Goal: Task Accomplishment & Management: Manage account settings

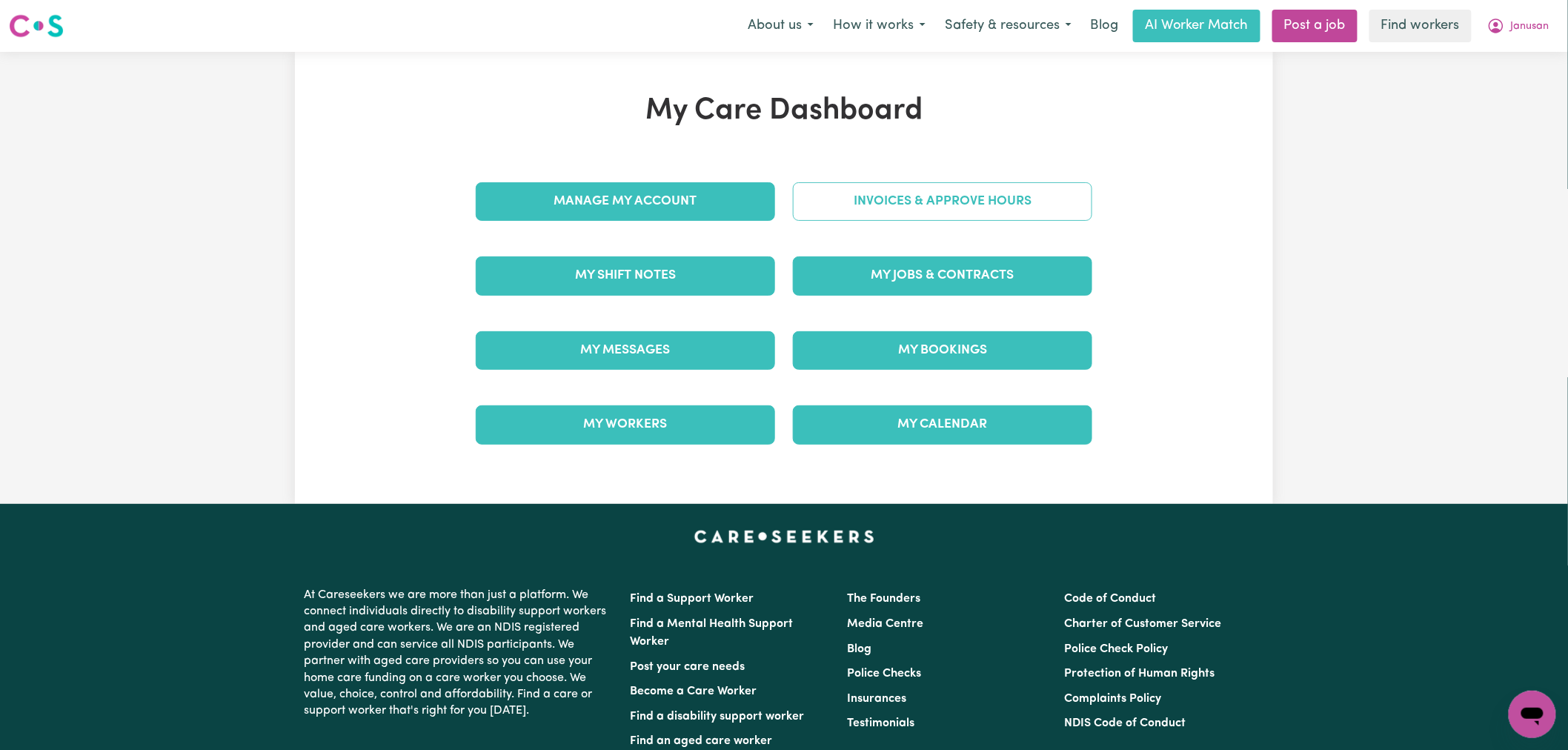
click at [890, 213] on link "Invoices & Approve Hours" at bounding box center [943, 202] width 300 height 39
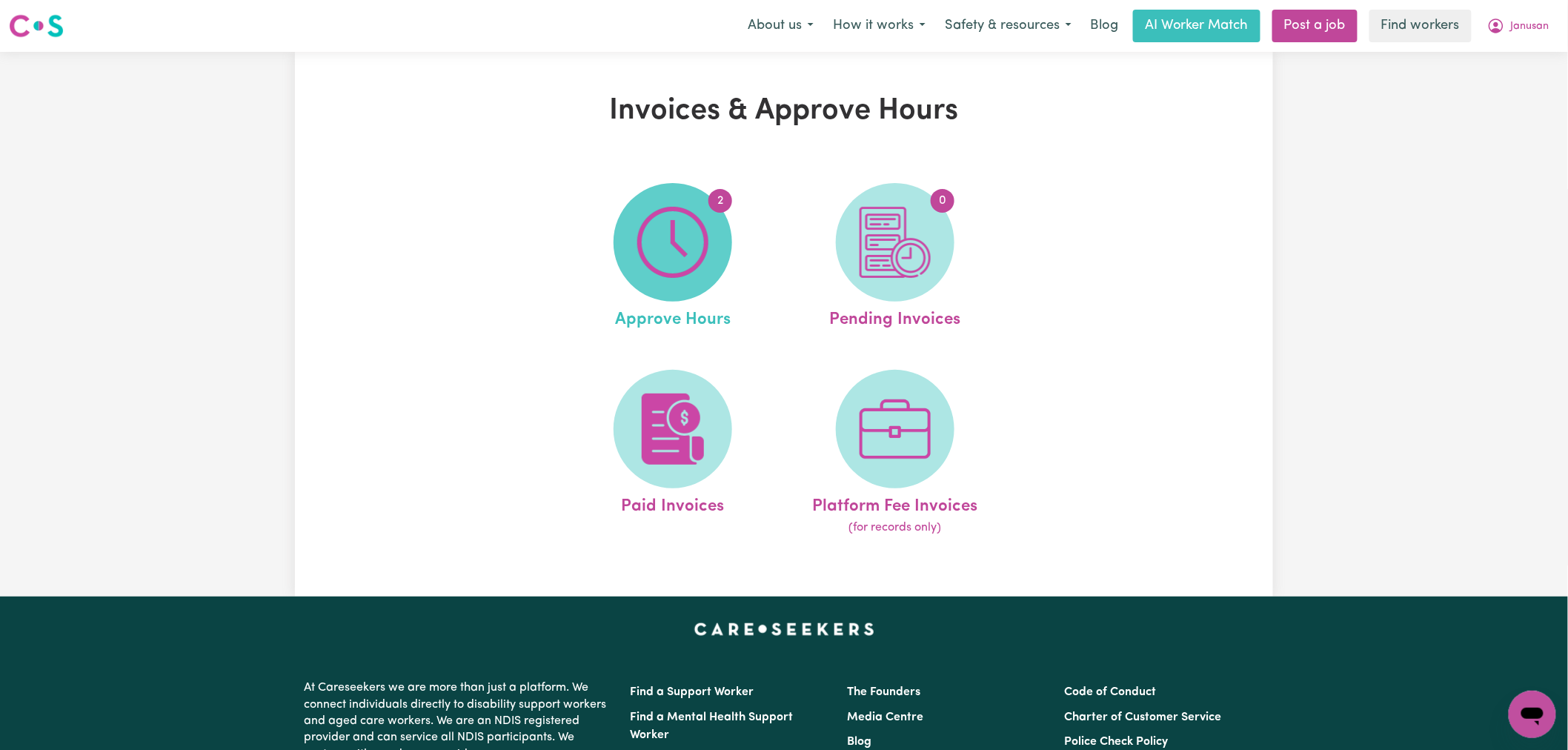
click at [705, 258] on img at bounding box center [672, 242] width 71 height 71
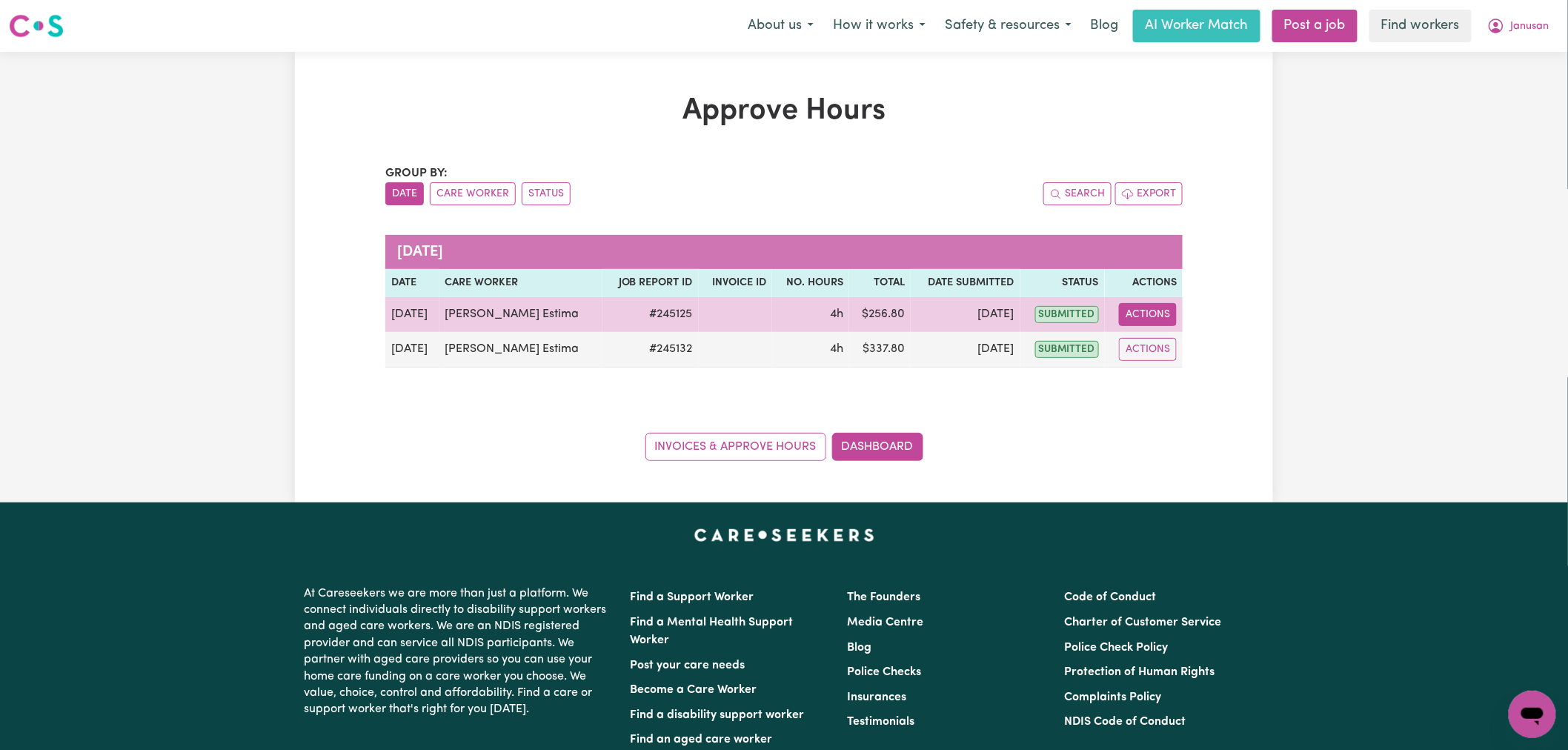
click at [1150, 319] on button "Actions" at bounding box center [1147, 314] width 58 height 23
click at [1197, 361] on link "View Job Report" at bounding box center [1185, 350] width 127 height 30
select select "pm"
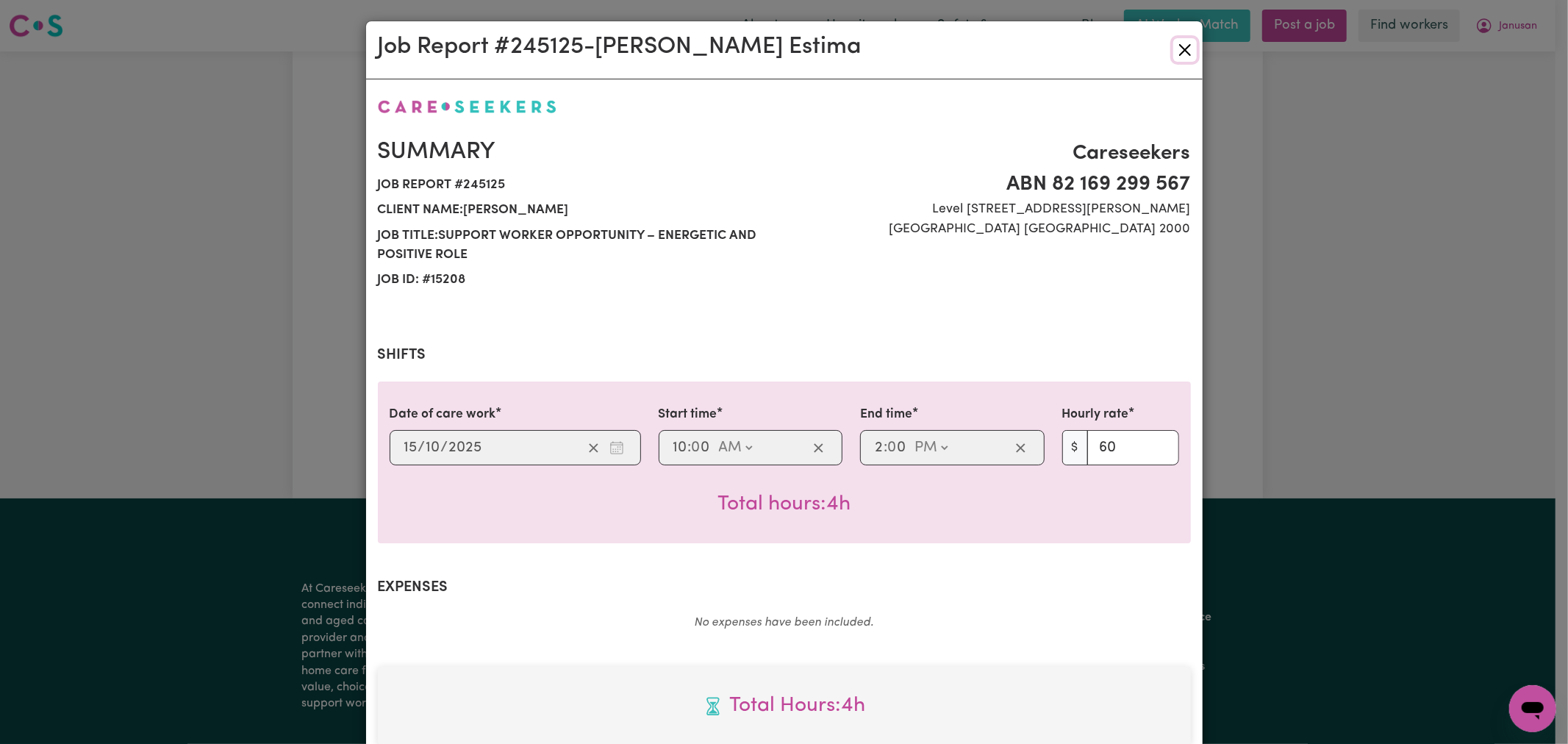
click at [1174, 54] on button "Close" at bounding box center [1185, 50] width 24 height 24
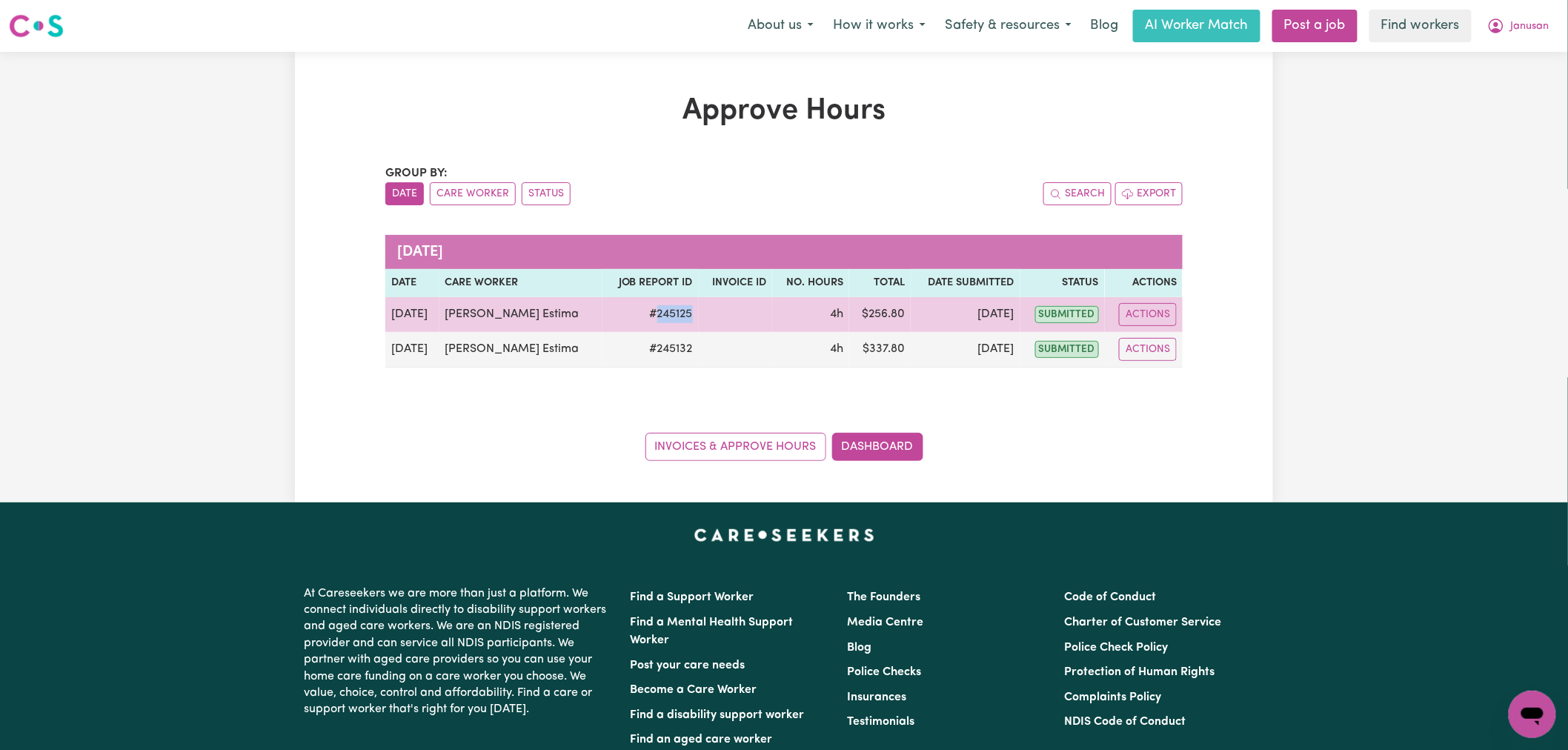
drag, startPoint x: 679, startPoint y: 315, endPoint x: 633, endPoint y: 314, distance: 46.0
click at [633, 314] on tr "Oct 15 Julia Brocker Estima # 245125 4h $ 256.80 Oct 15 submitted Actions View …" at bounding box center [784, 314] width 797 height 35
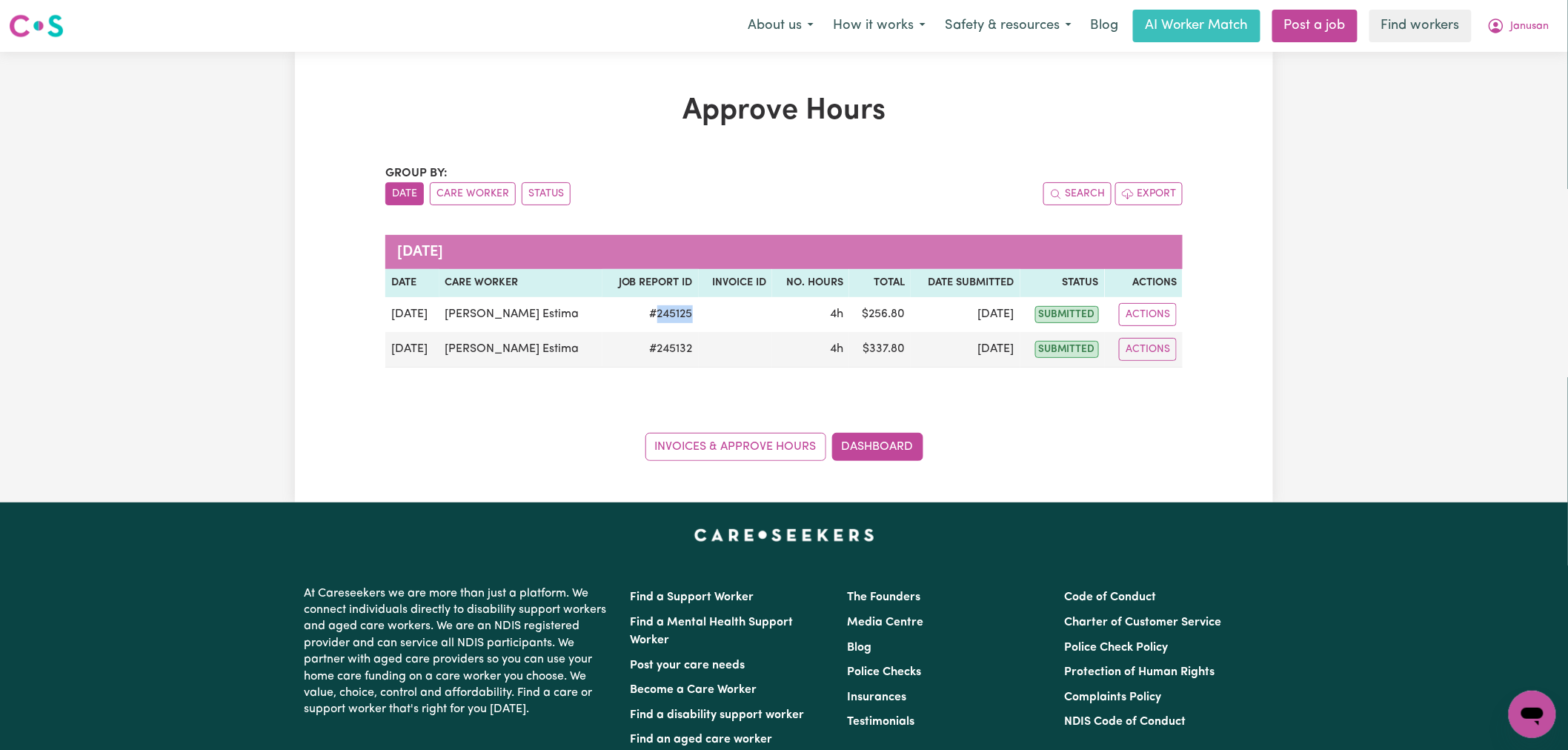
copy td "245125"
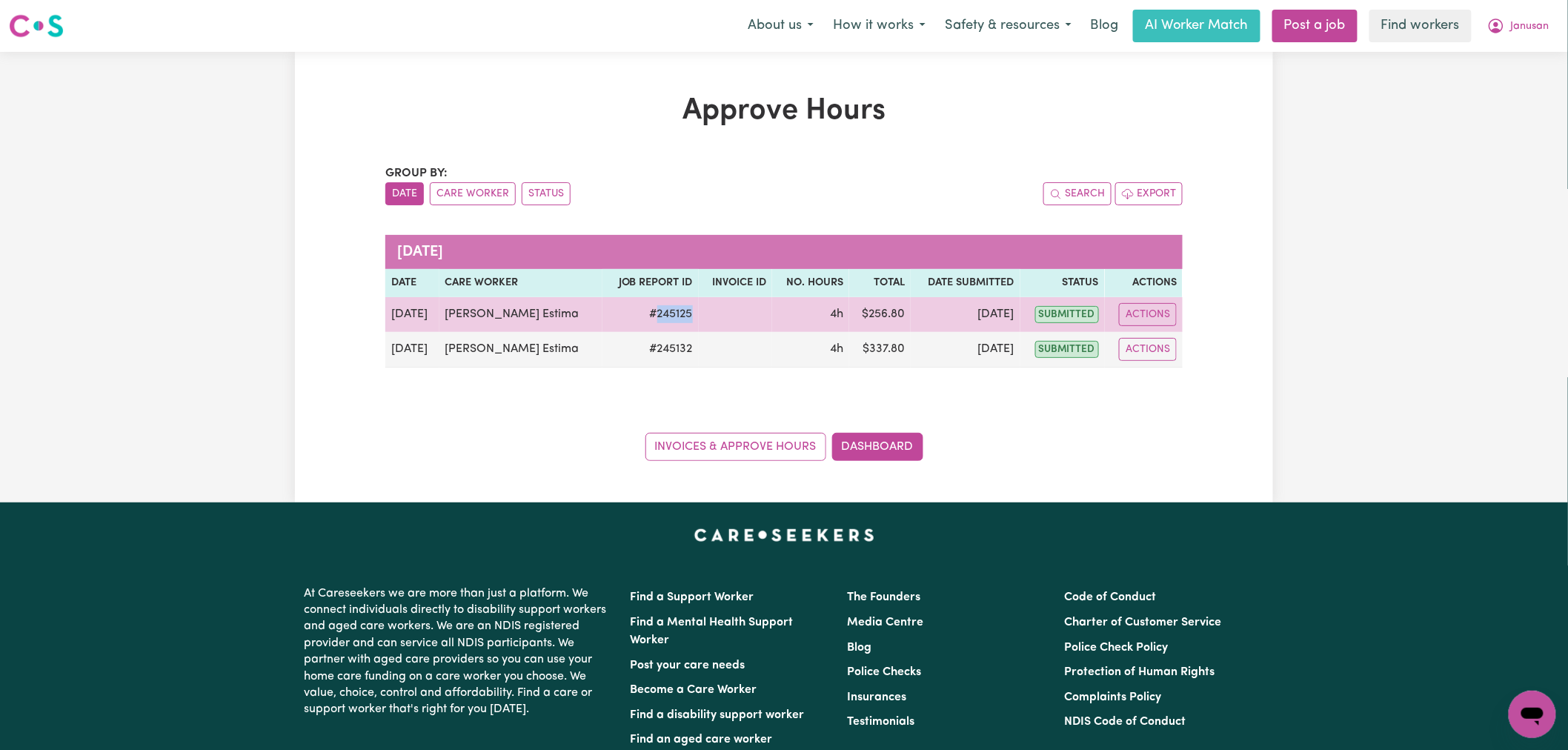
click at [699, 309] on td at bounding box center [736, 314] width 74 height 35
drag, startPoint x: 679, startPoint y: 312, endPoint x: 636, endPoint y: 319, distance: 43.6
click at [636, 319] on tr "Oct 15 Julia Brocker Estima # 245125 4h $ 256.80 Oct 15 submitted Actions View …" at bounding box center [784, 314] width 797 height 35
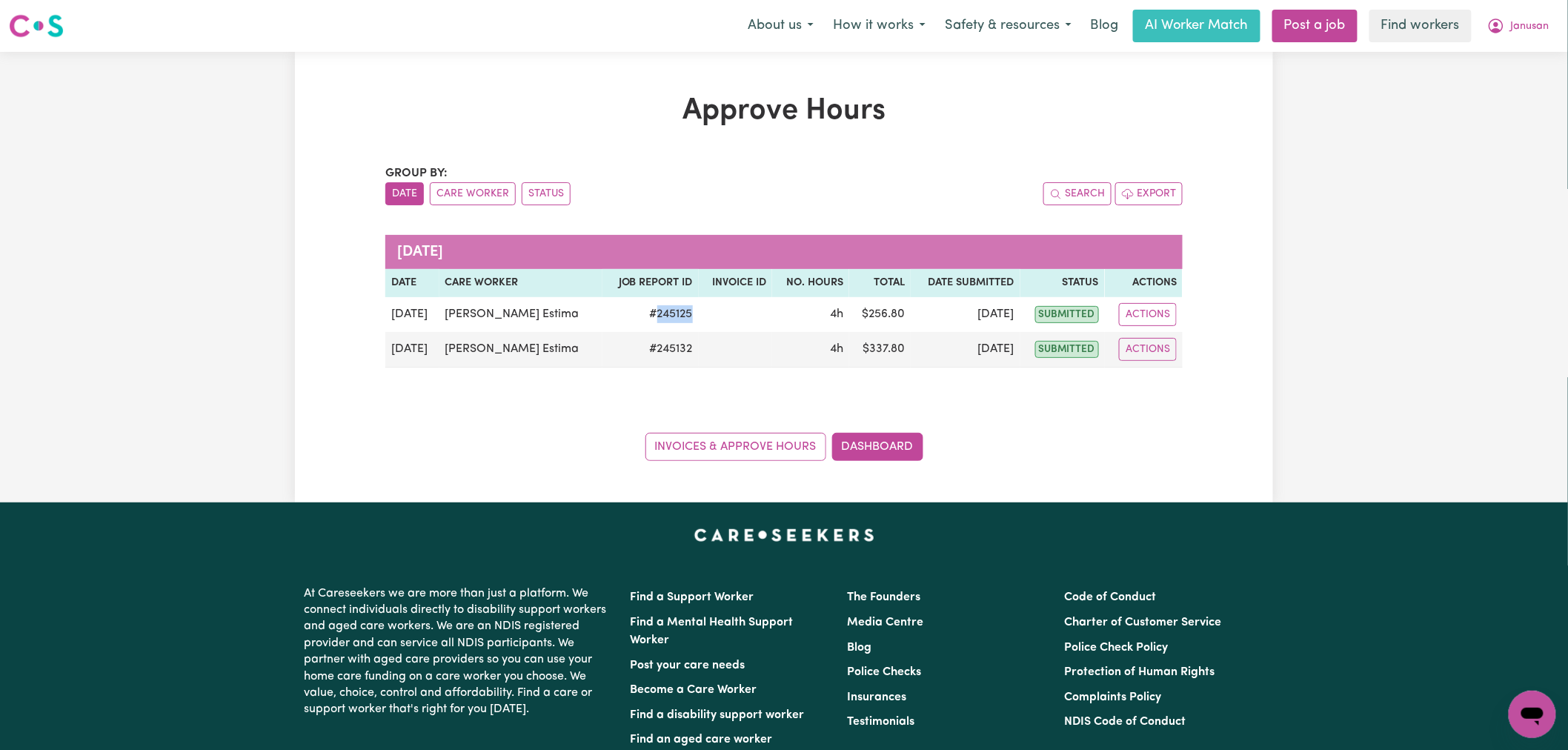
copy td "245125"
click at [1278, 207] on div "Approve Hours Group by: Date Care Worker Status Search Export October 2025 Date…" at bounding box center [784, 277] width 1568 height 450
click at [1516, 23] on span "Janusan" at bounding box center [1530, 27] width 39 height 17
click at [1517, 52] on link "My Dashboard" at bounding box center [1500, 57] width 117 height 28
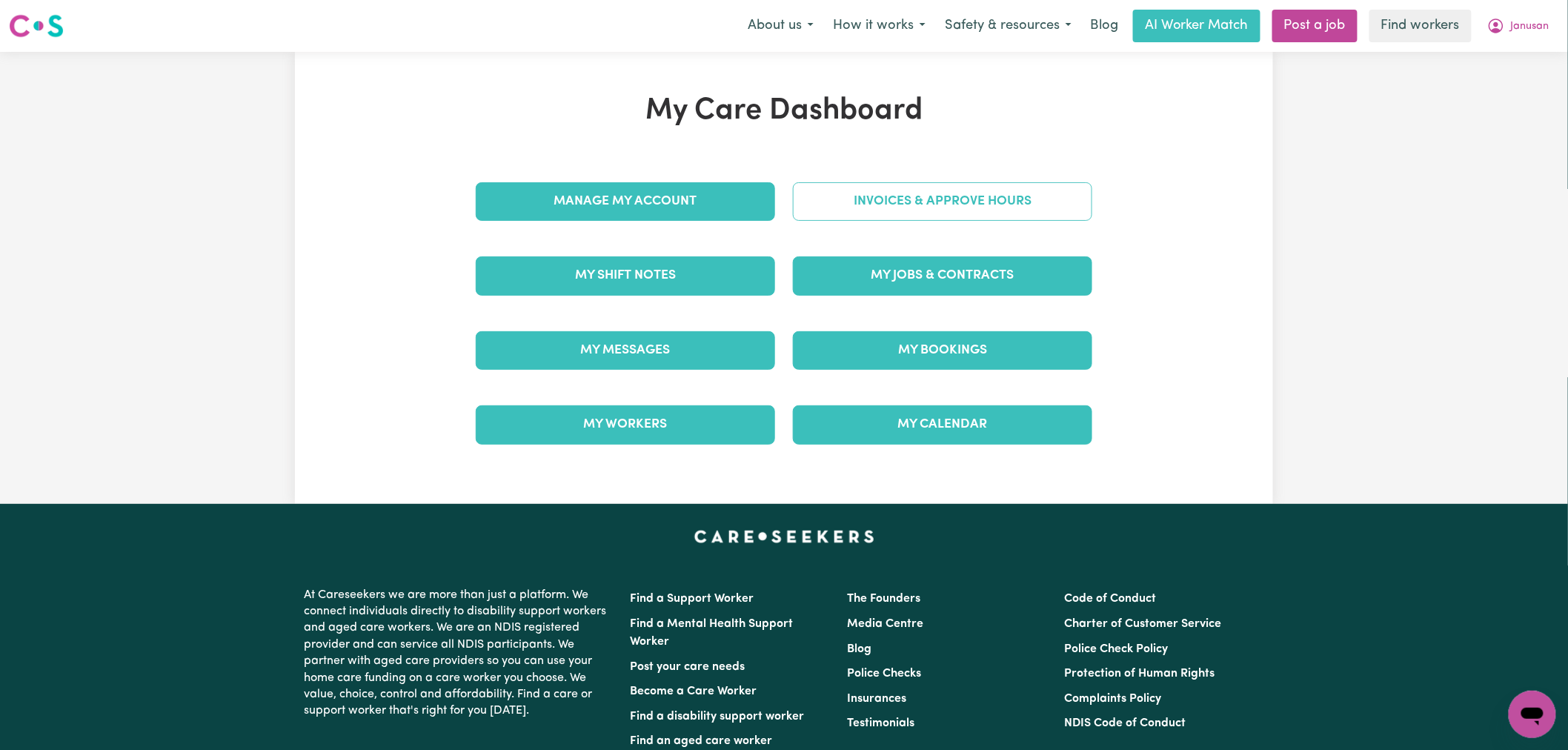
click at [952, 218] on link "Invoices & Approve Hours" at bounding box center [943, 202] width 300 height 39
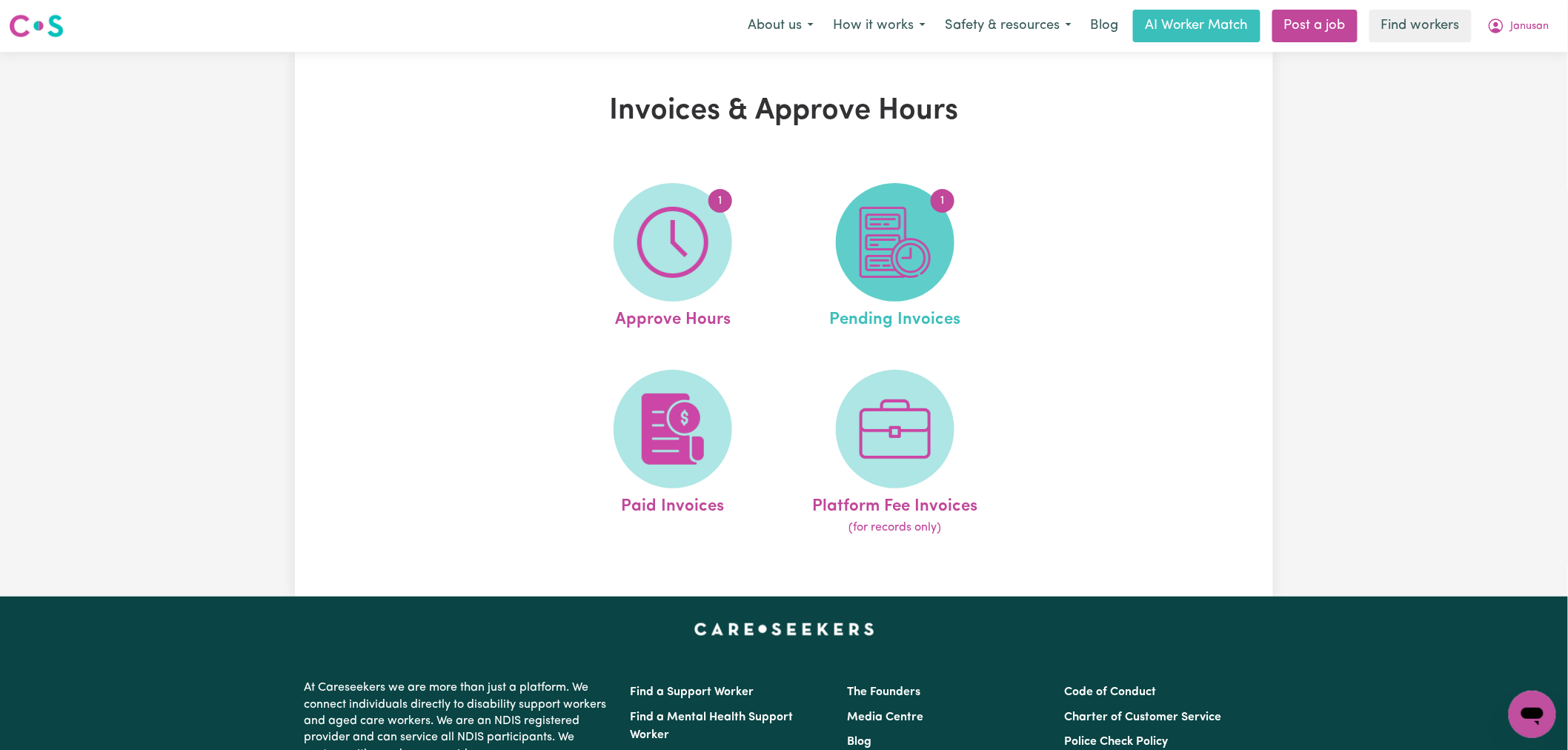
click at [949, 249] on span "1" at bounding box center [895, 242] width 118 height 118
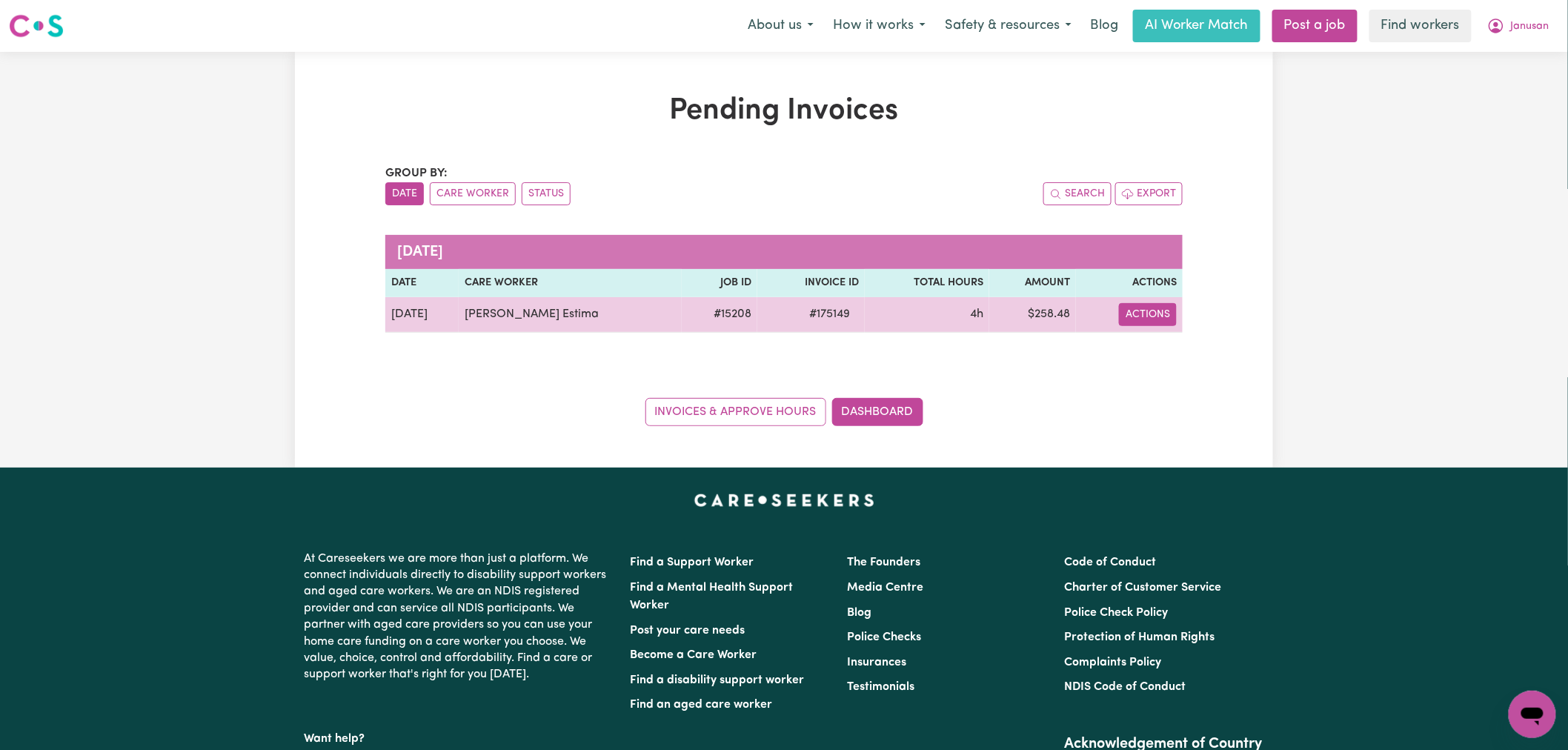
click at [1159, 321] on button "Actions" at bounding box center [1147, 314] width 58 height 23
click at [1227, 353] on link "Download Invoice" at bounding box center [1193, 350] width 136 height 30
drag, startPoint x: 852, startPoint y: 312, endPoint x: 793, endPoint y: 317, distance: 59.2
click at [793, 317] on tr "Oct 15 Julia Brocker Estima # 15208 # 175149 4h $ 258.48 Actions Download Invoi…" at bounding box center [784, 314] width 797 height 35
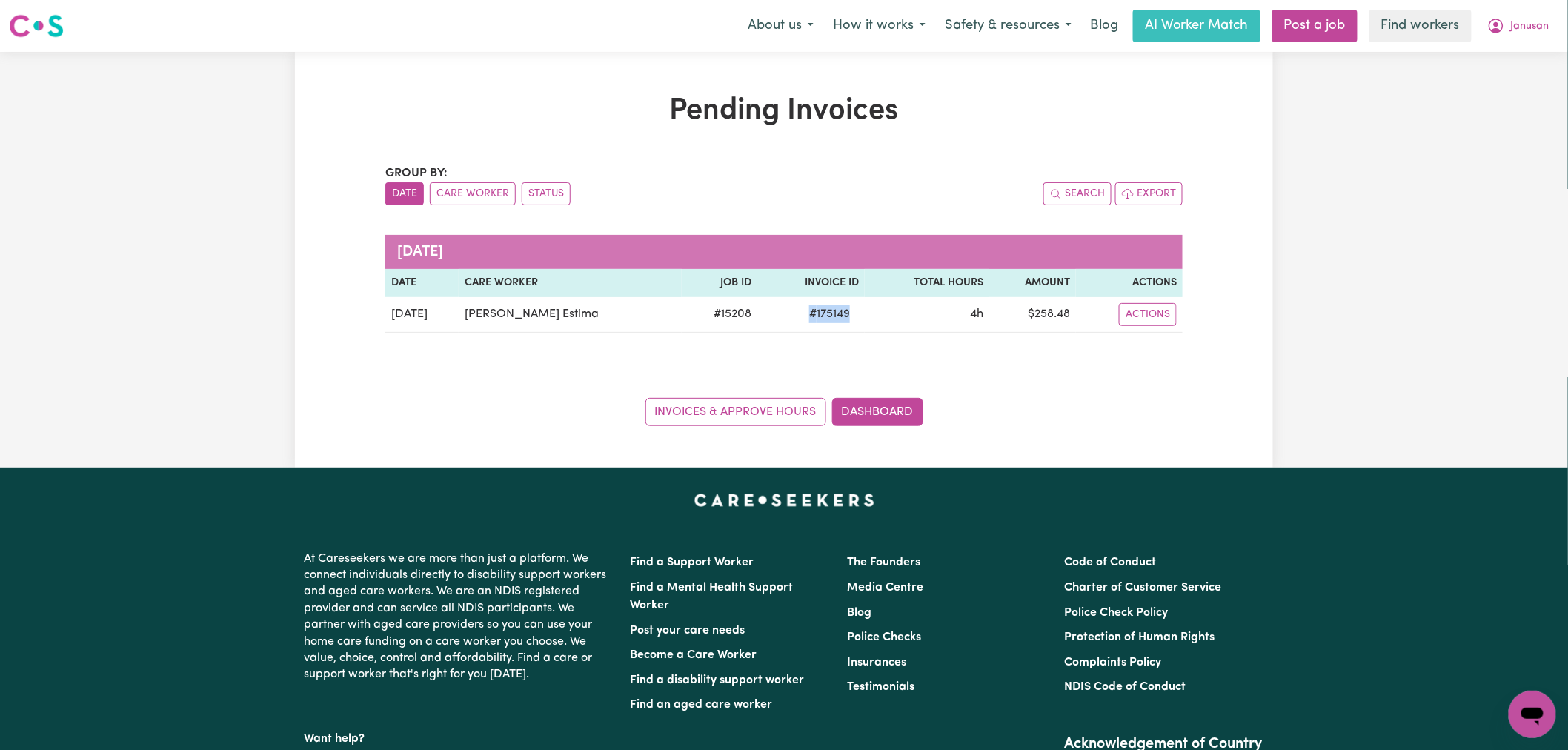
copy span "# 175149"
click at [1529, 18] on button "Janusan" at bounding box center [1518, 26] width 81 height 31
click at [1507, 61] on link "My Dashboard" at bounding box center [1500, 57] width 117 height 28
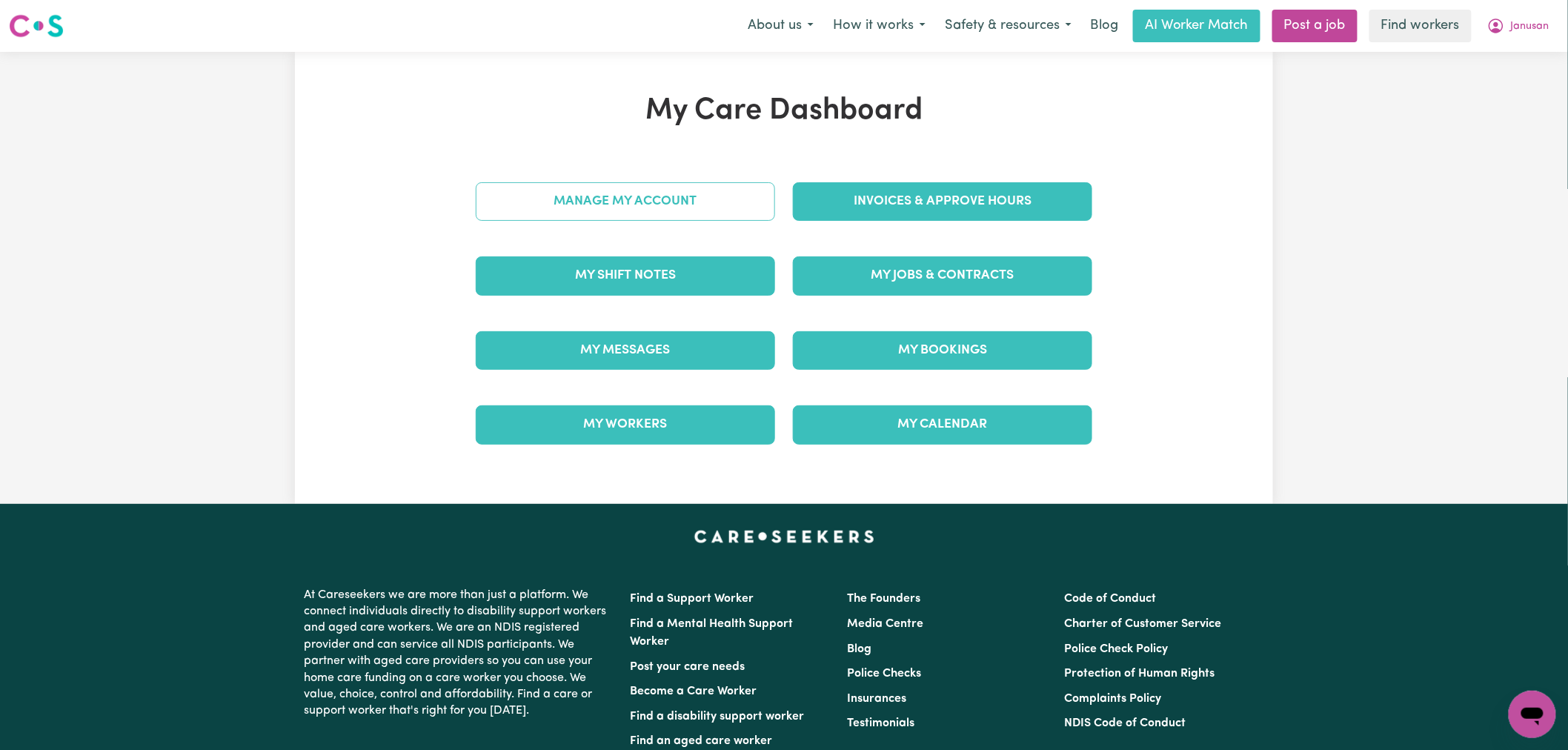
click at [690, 196] on link "Manage My Account" at bounding box center [626, 202] width 300 height 39
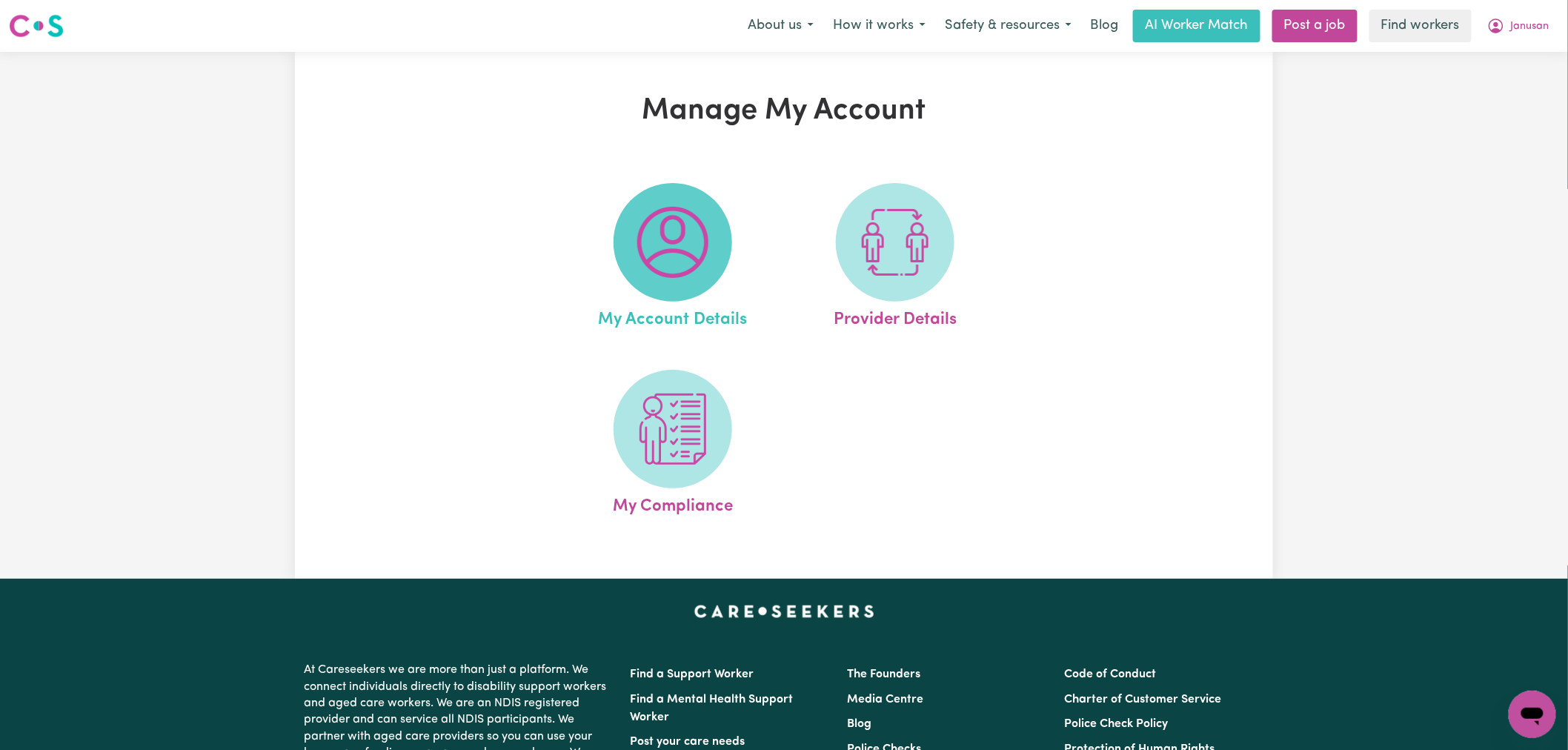
click at [715, 238] on span at bounding box center [673, 242] width 118 height 118
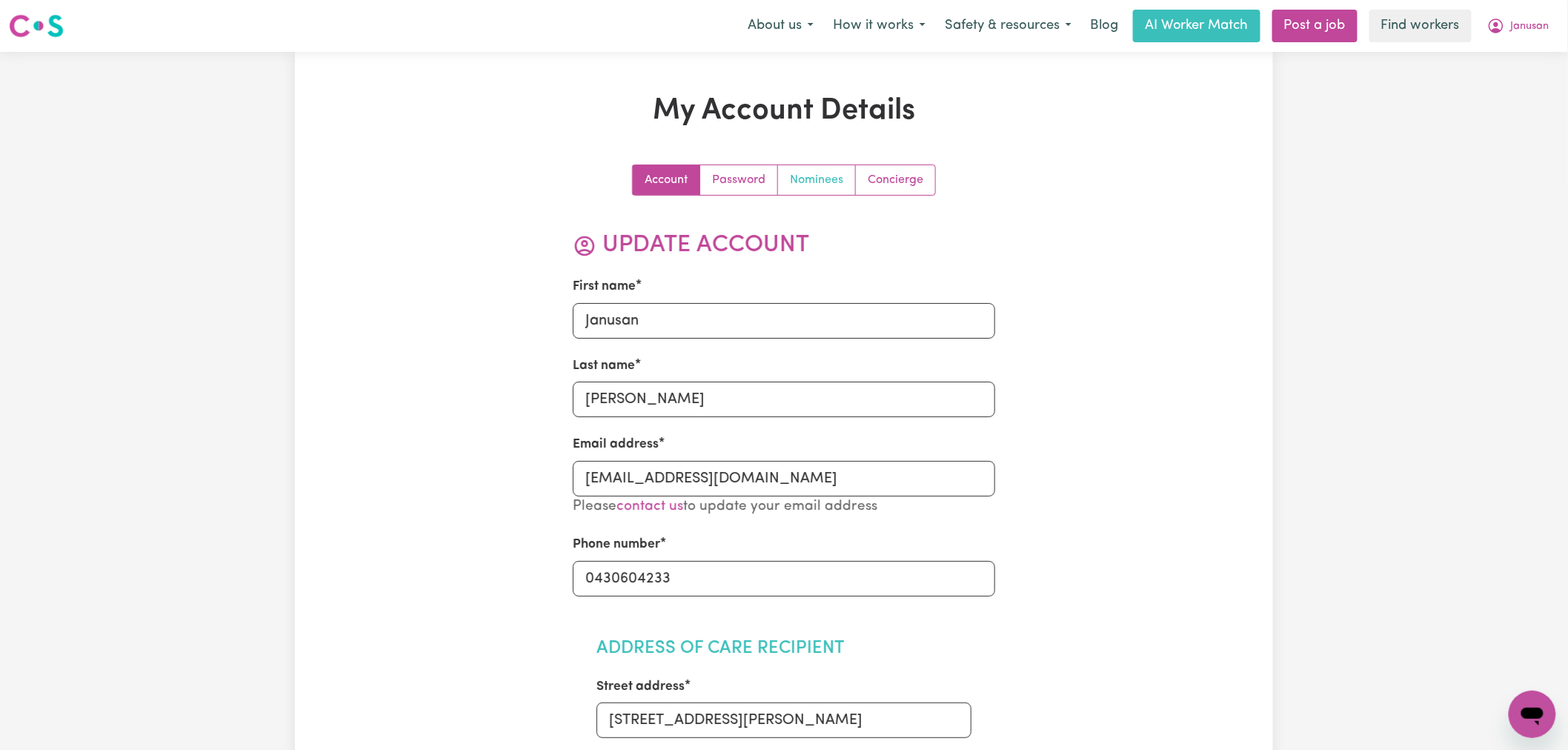
click at [825, 184] on link "Nominees" at bounding box center [817, 180] width 78 height 30
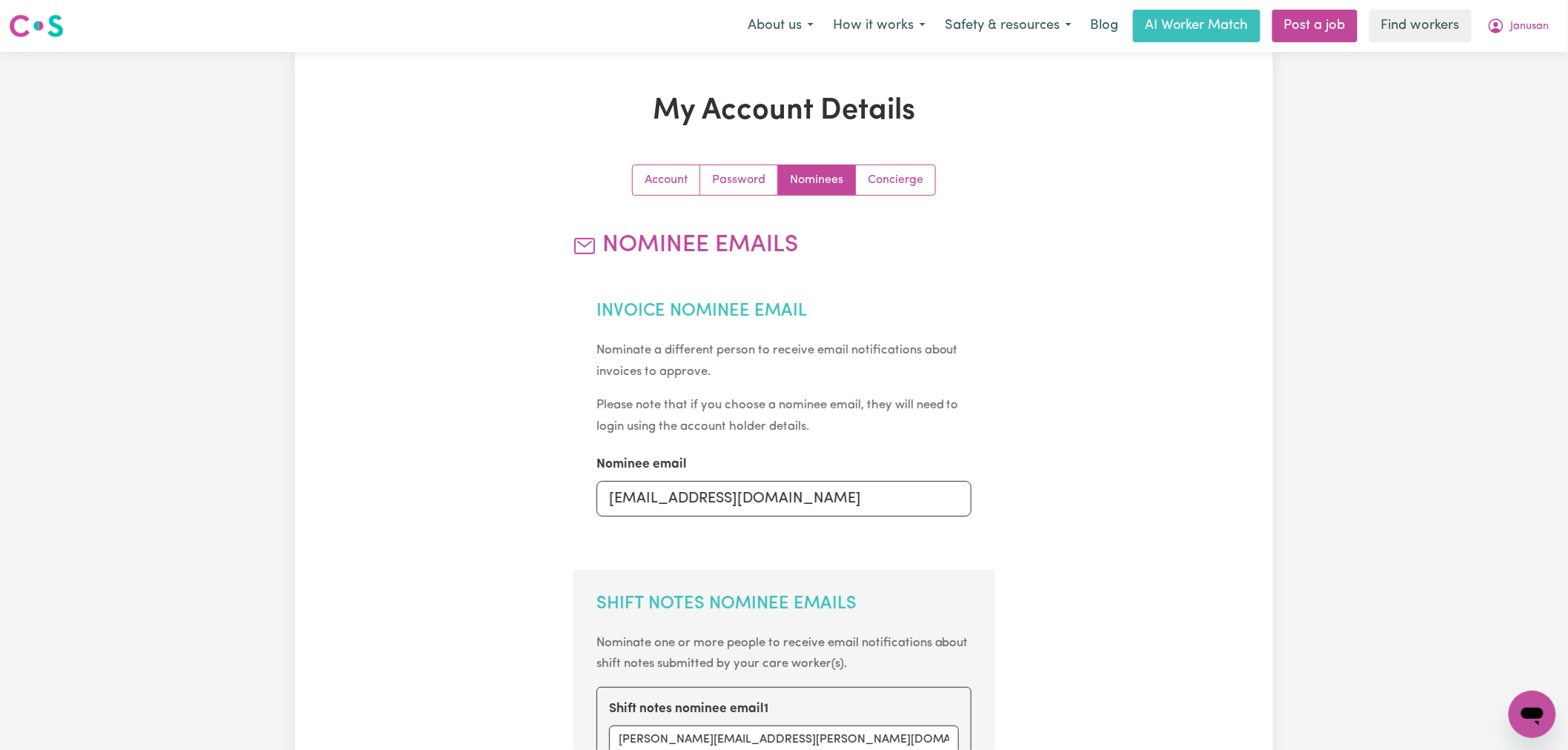
click at [632, 165] on div "Account Password Nominees Concierge" at bounding box center [785, 180] width 423 height 31
click at [683, 184] on link "Account" at bounding box center [667, 180] width 67 height 30
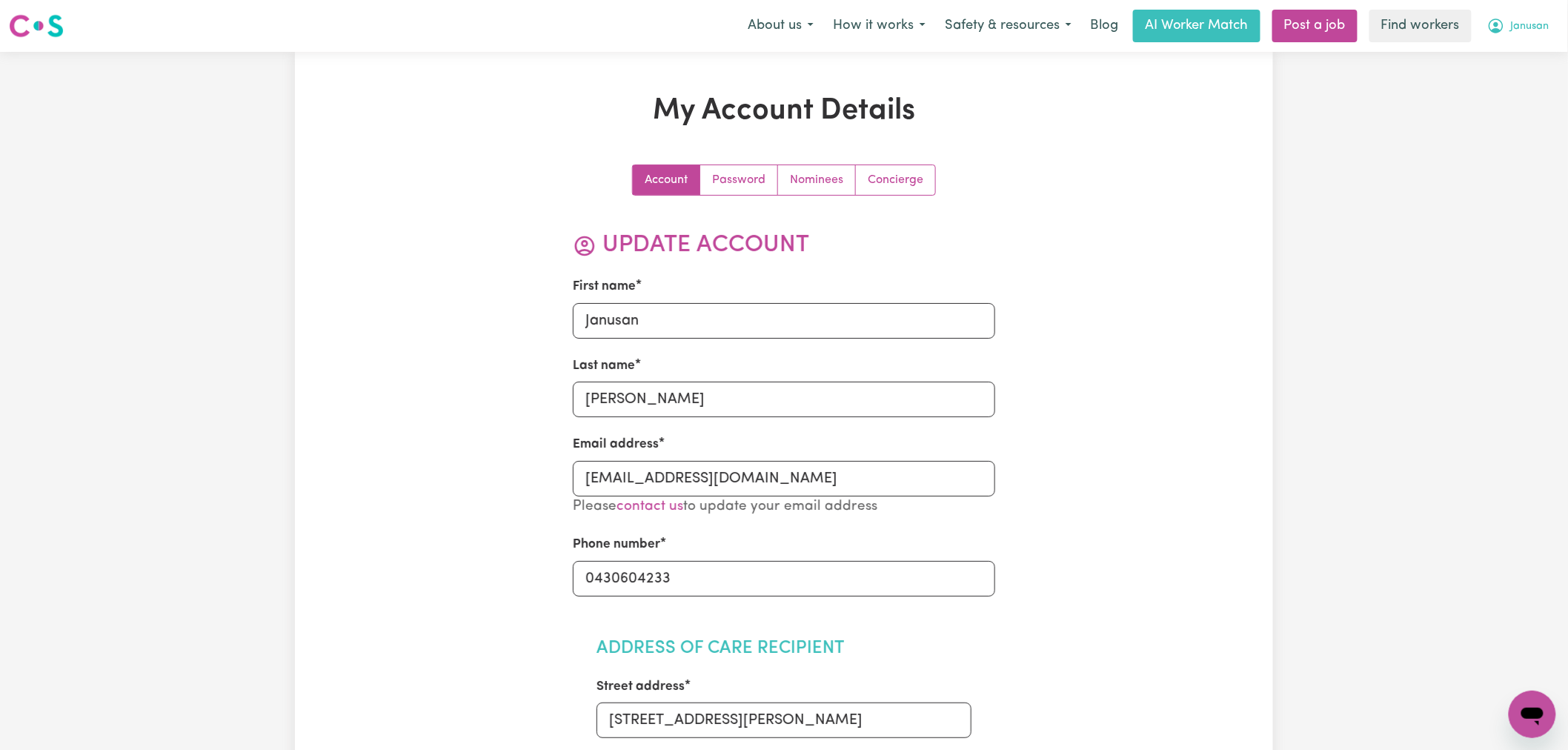
click at [1486, 30] on button "Janusan" at bounding box center [1518, 26] width 81 height 31
click at [1490, 55] on link "My Dashboard" at bounding box center [1500, 57] width 117 height 28
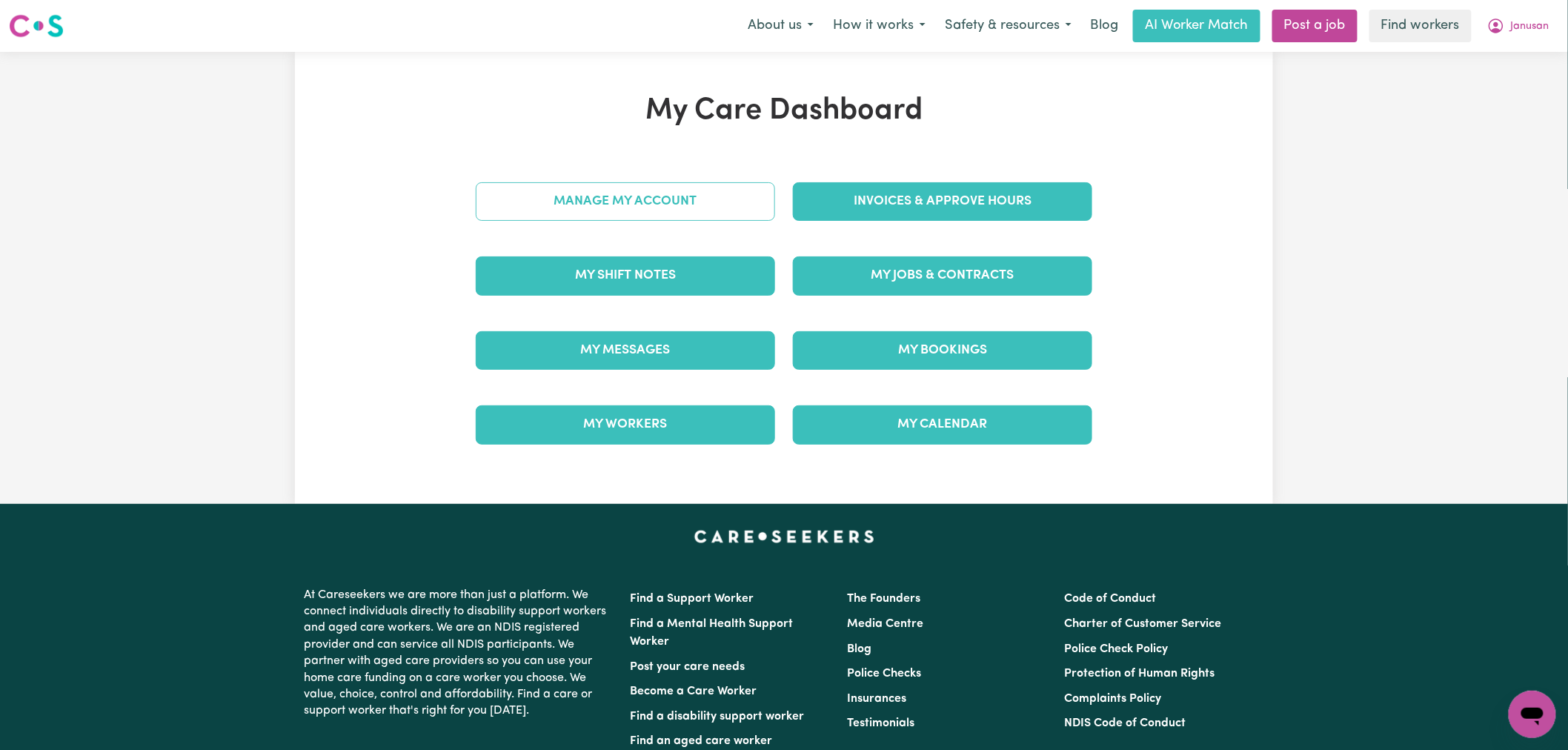
click at [727, 211] on link "Manage My Account" at bounding box center [626, 202] width 300 height 39
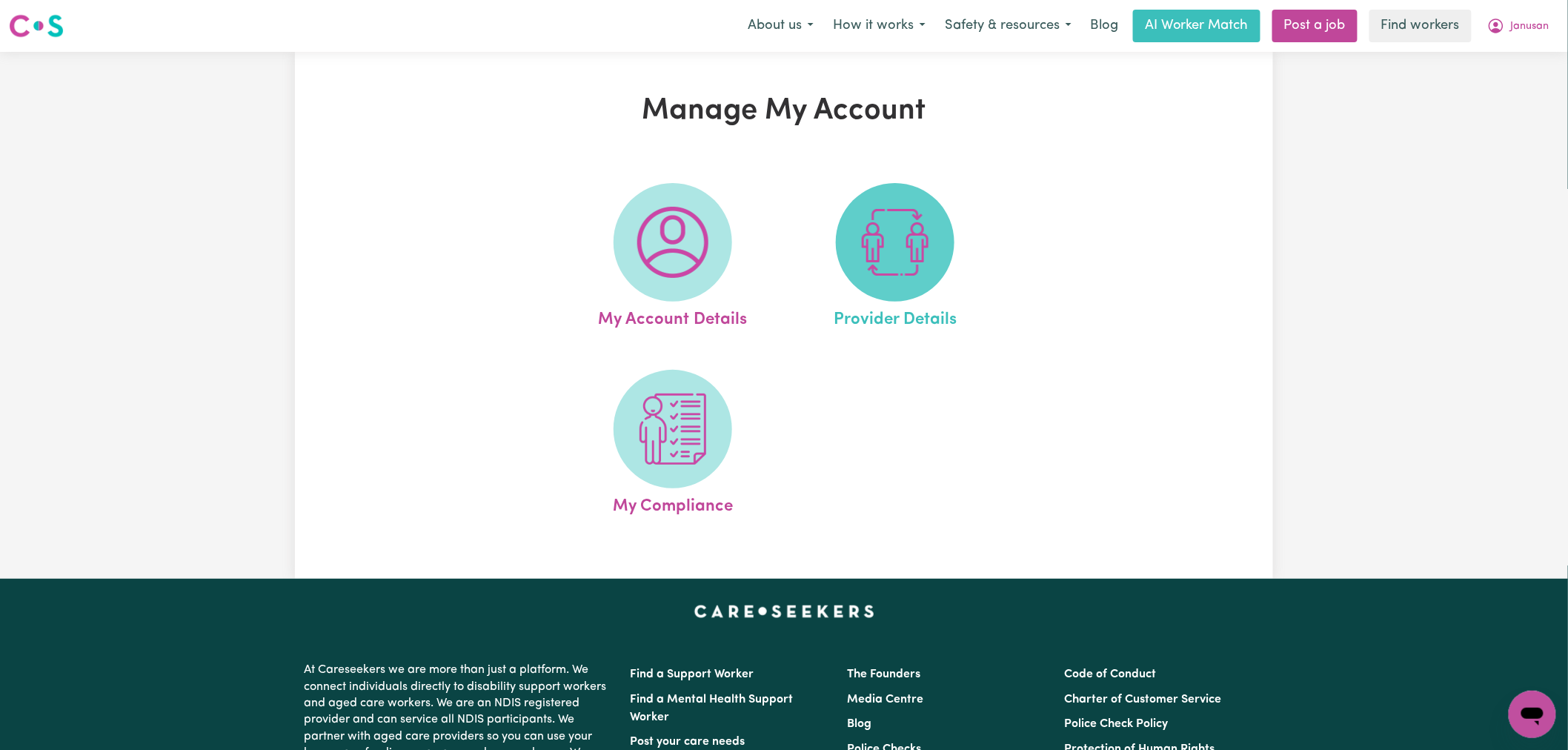
click at [900, 252] on img at bounding box center [895, 242] width 71 height 71
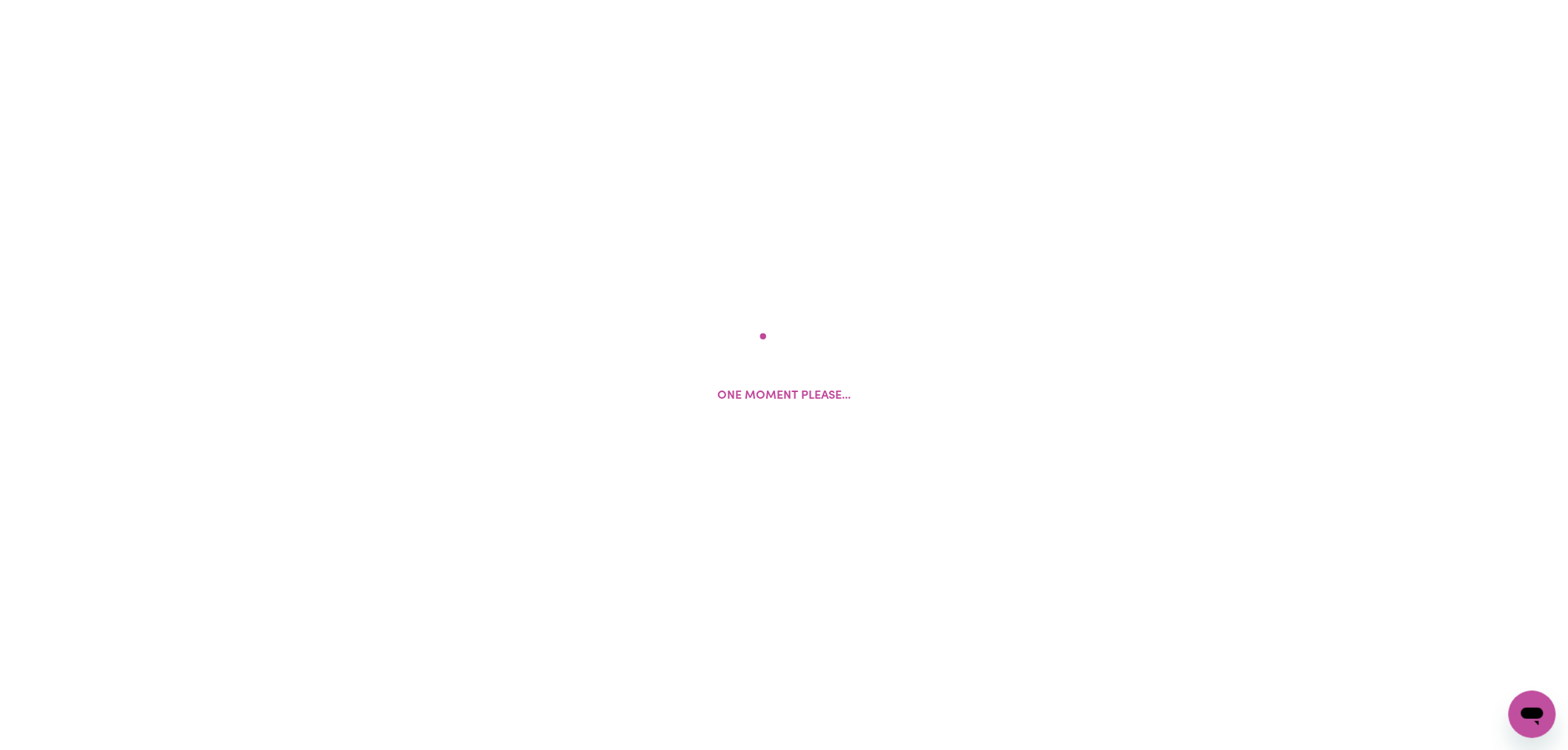
select select "NDIS_FUNDING_SELF_MANAGED"
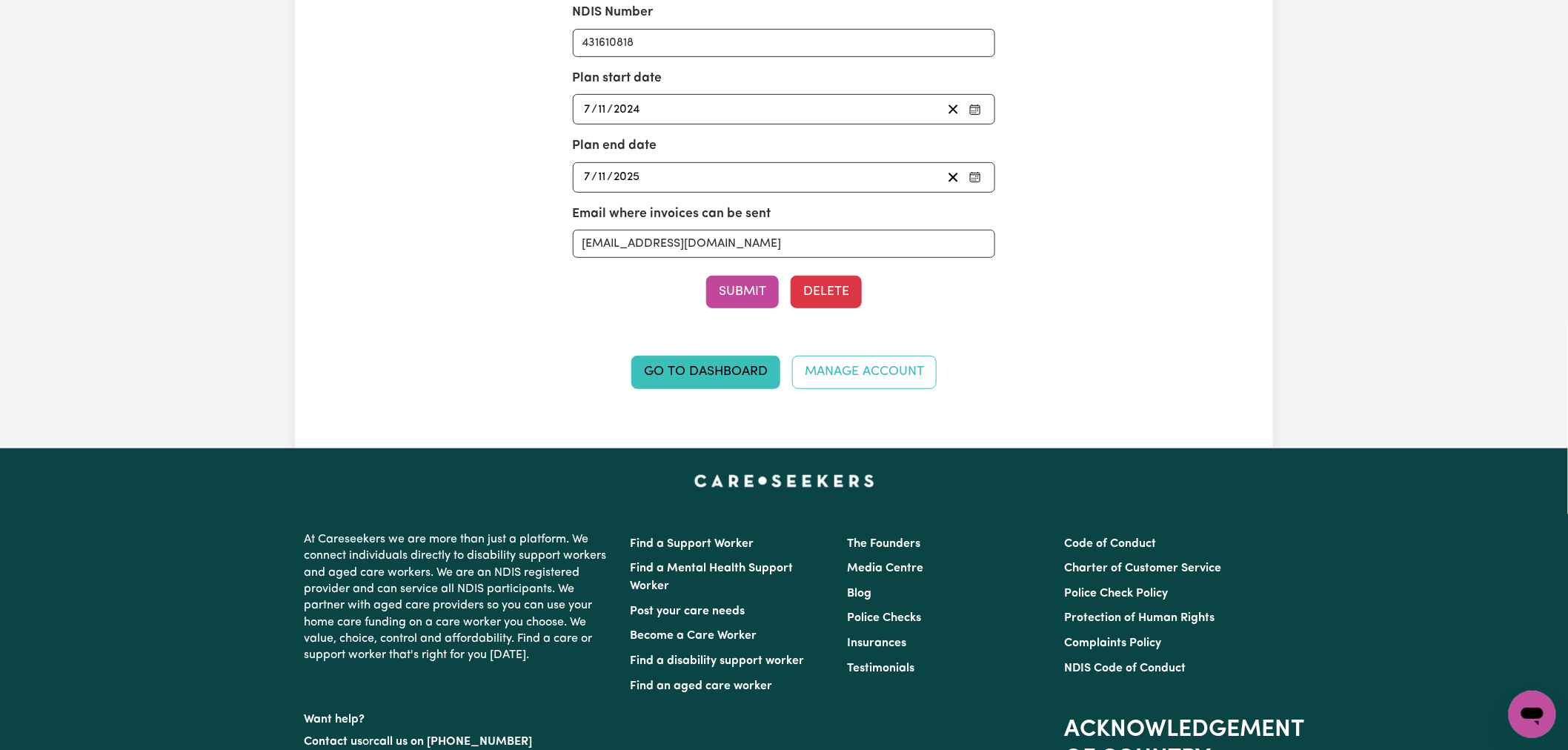
scroll to position [247, 0]
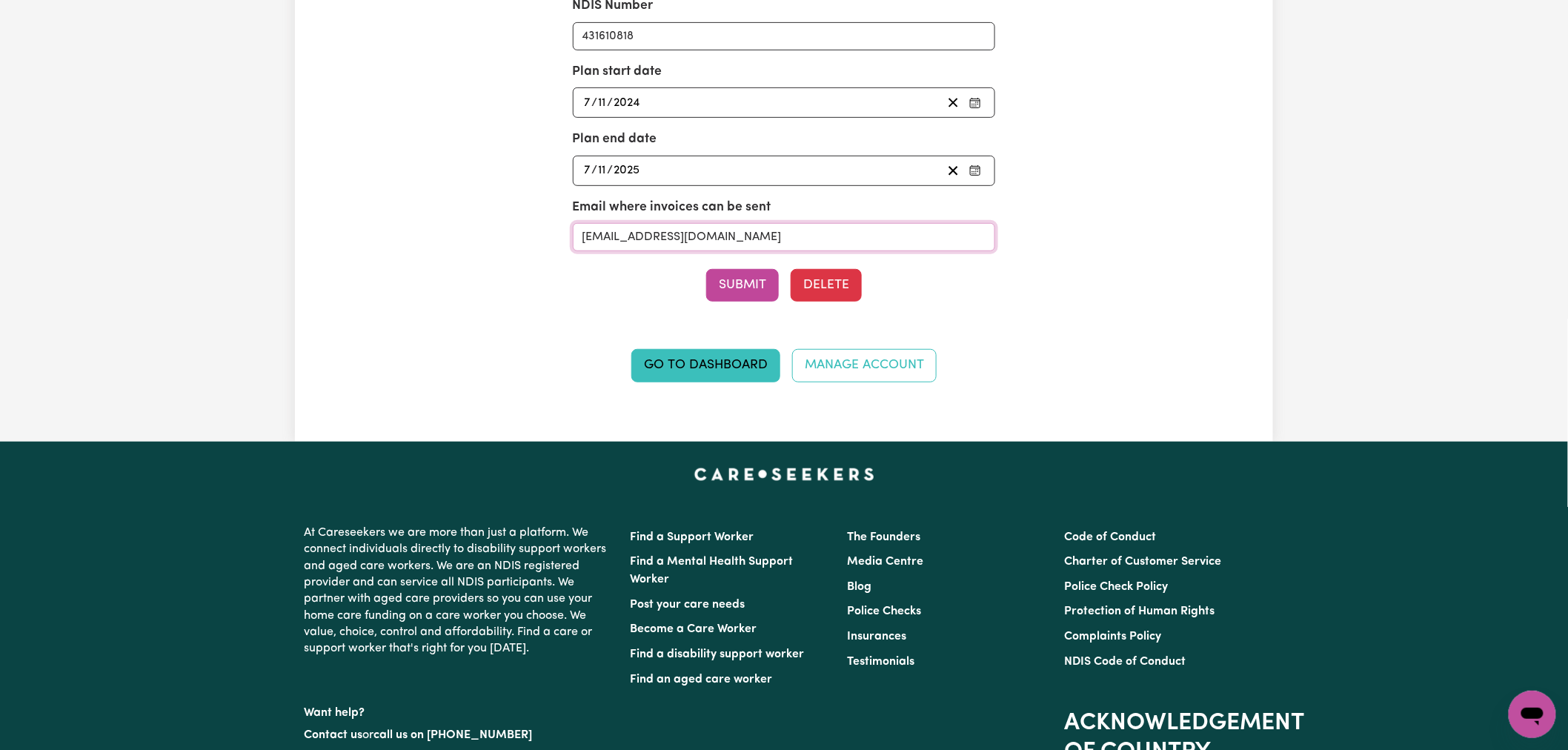
click at [642, 241] on input "planmanager@zestcare.com.au" at bounding box center [785, 237] width 423 height 28
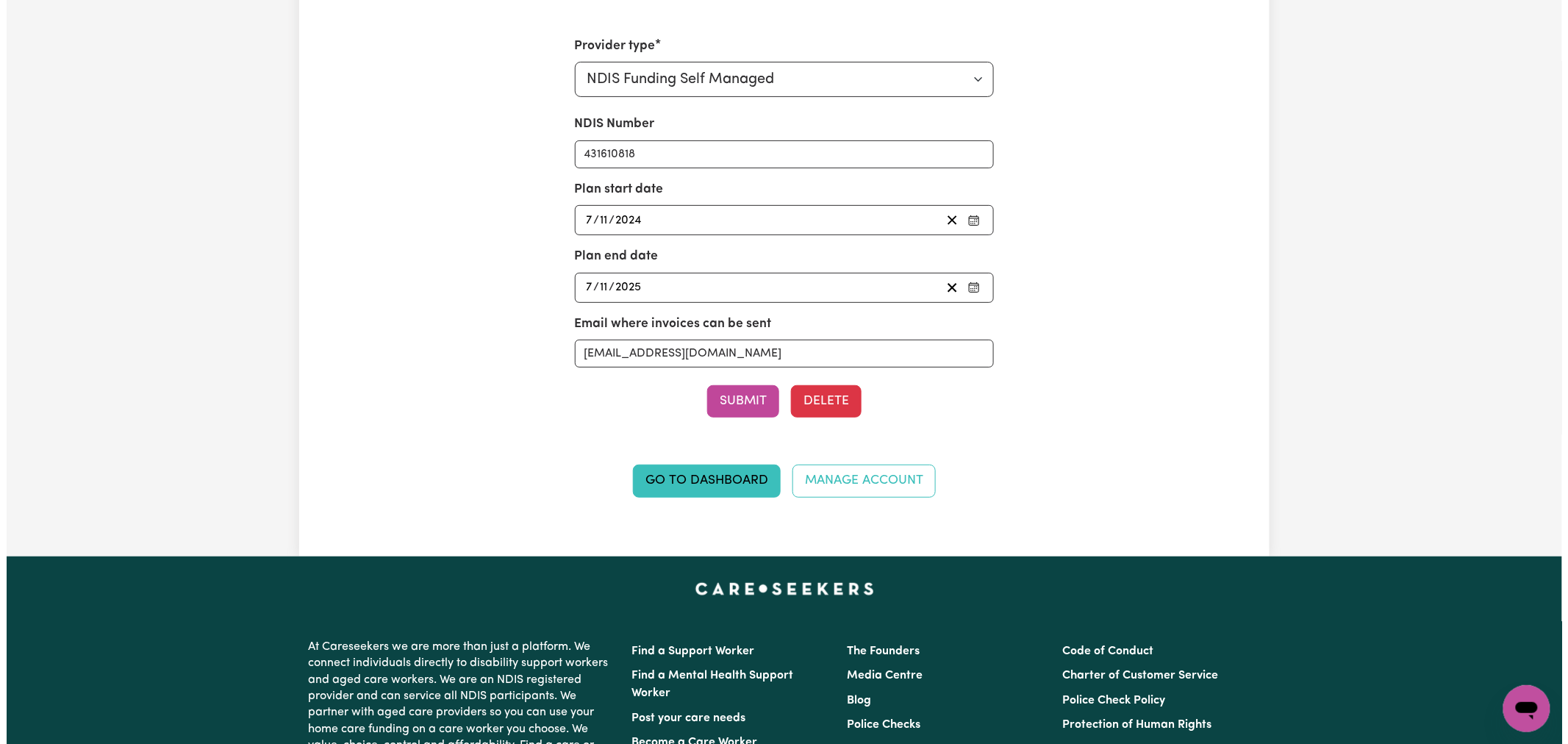
scroll to position [0, 0]
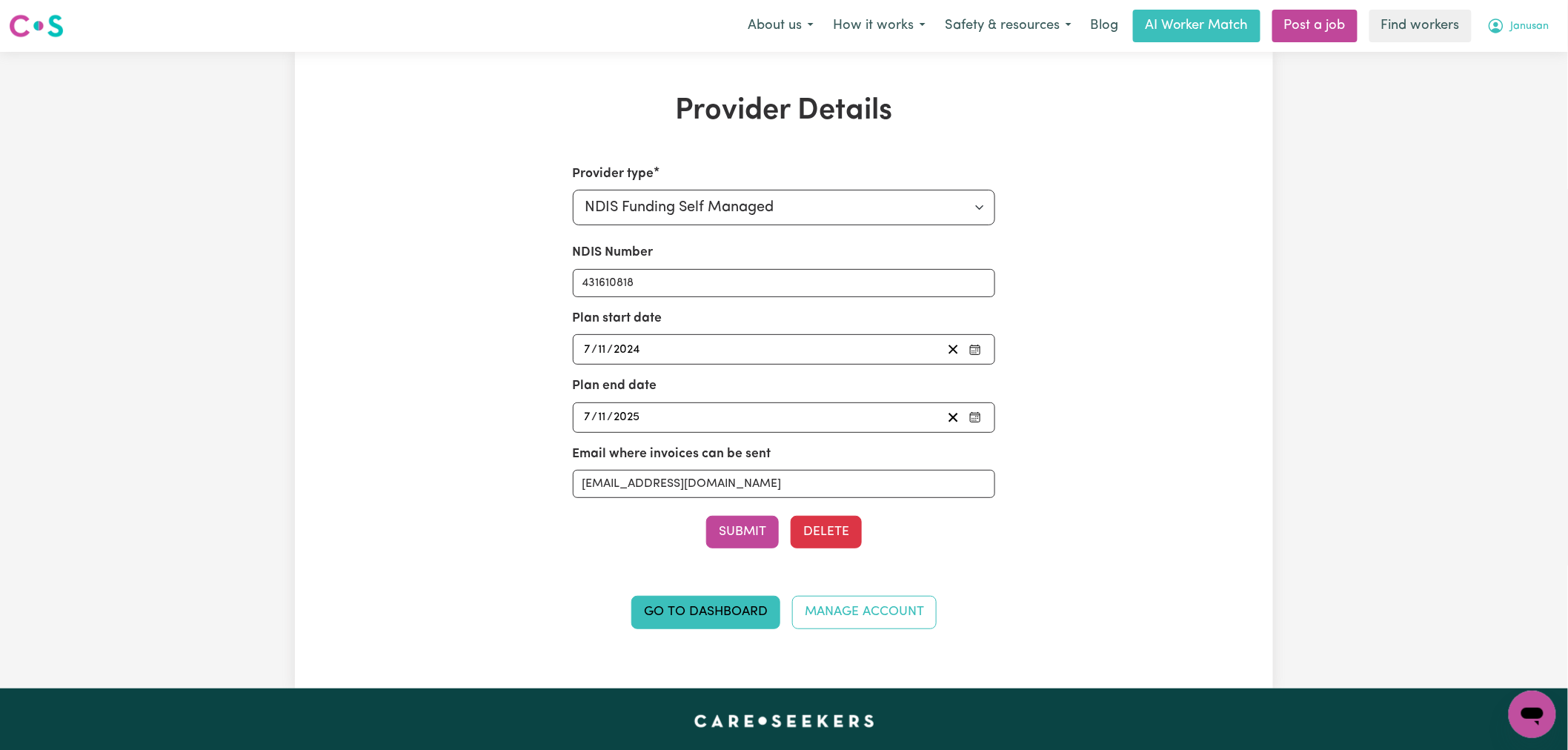
click at [1537, 24] on span "Janusan" at bounding box center [1530, 27] width 39 height 17
click at [1540, 67] on link "My Dashboard" at bounding box center [1500, 57] width 117 height 28
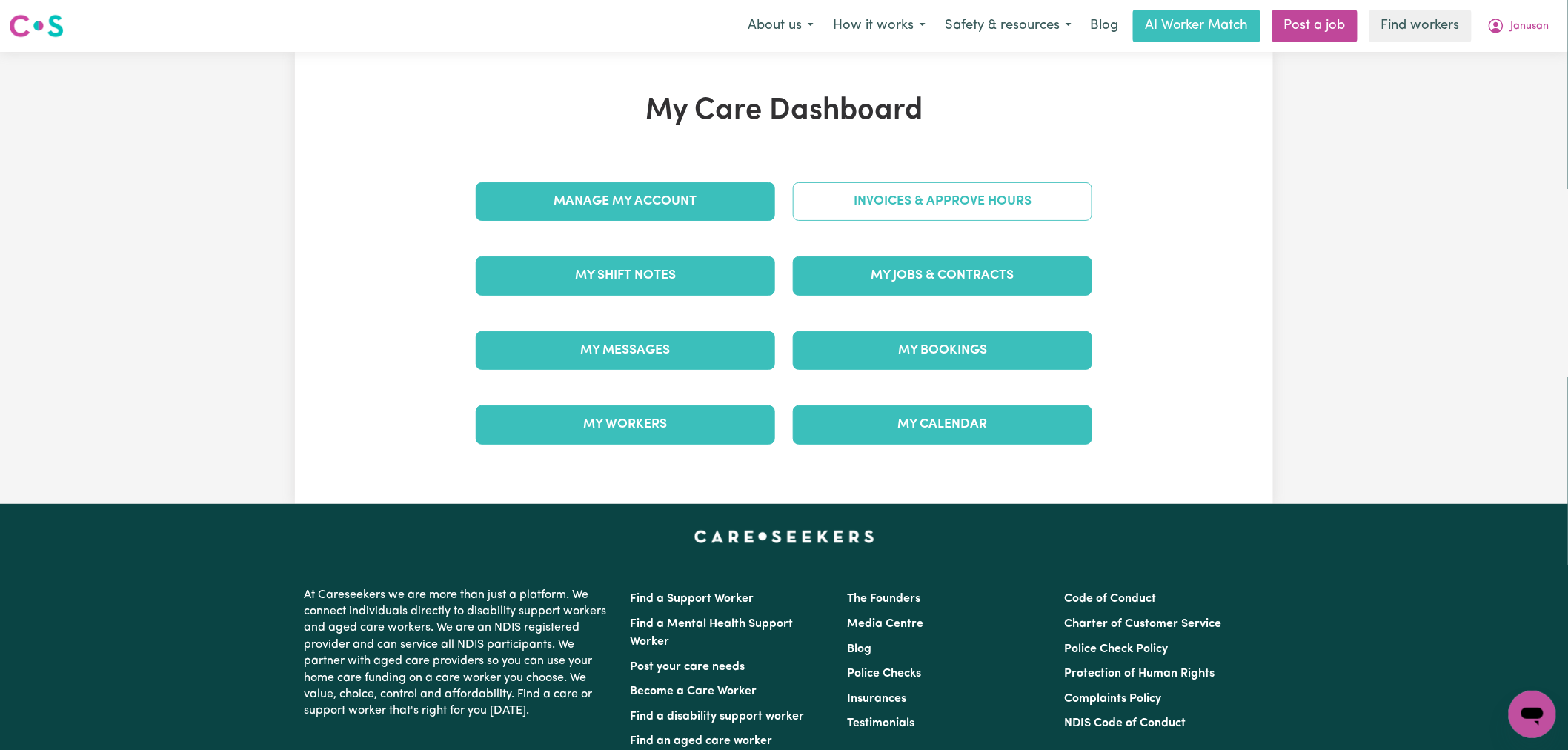
click at [958, 198] on link "Invoices & Approve Hours" at bounding box center [943, 202] width 300 height 39
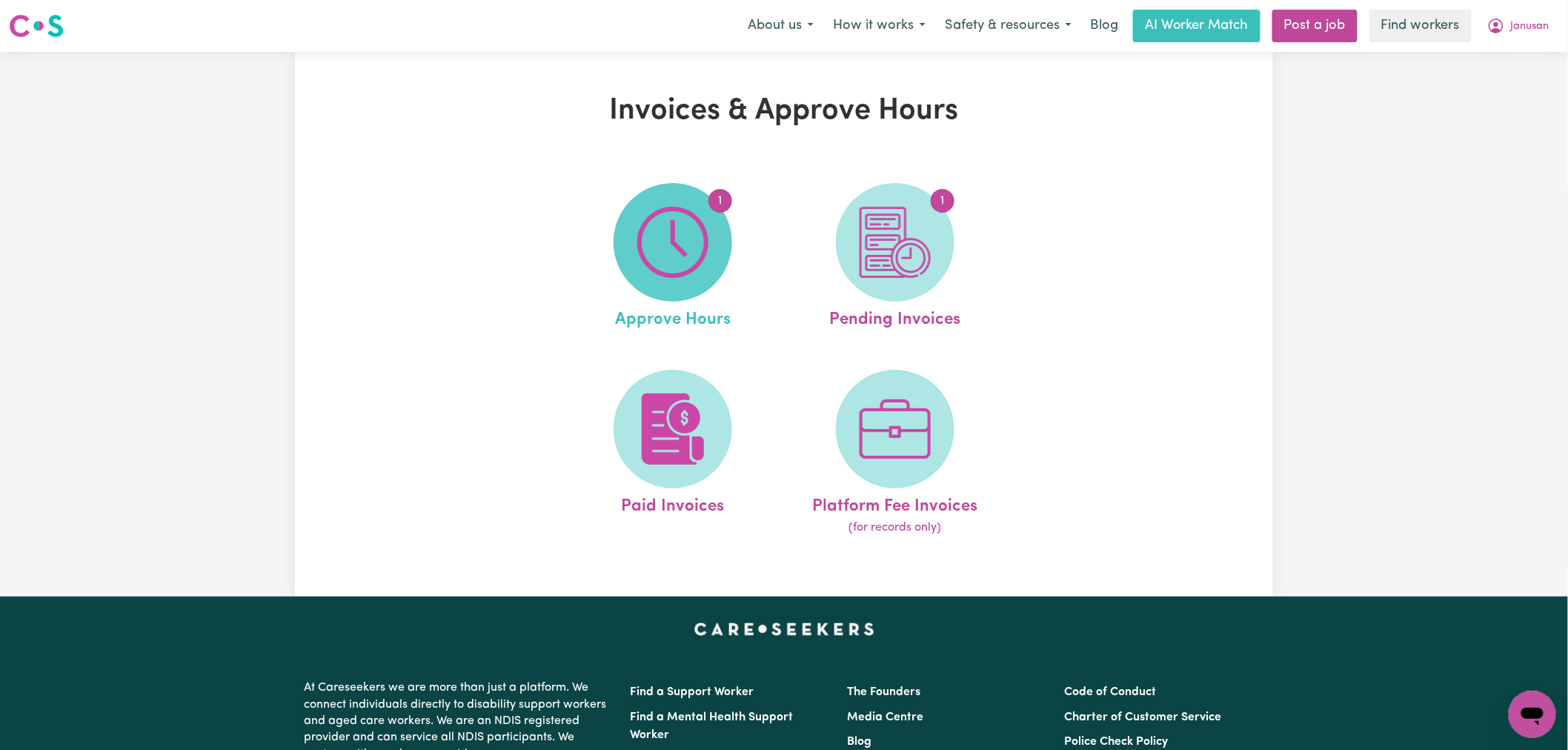
click at [694, 251] on img at bounding box center [672, 242] width 71 height 71
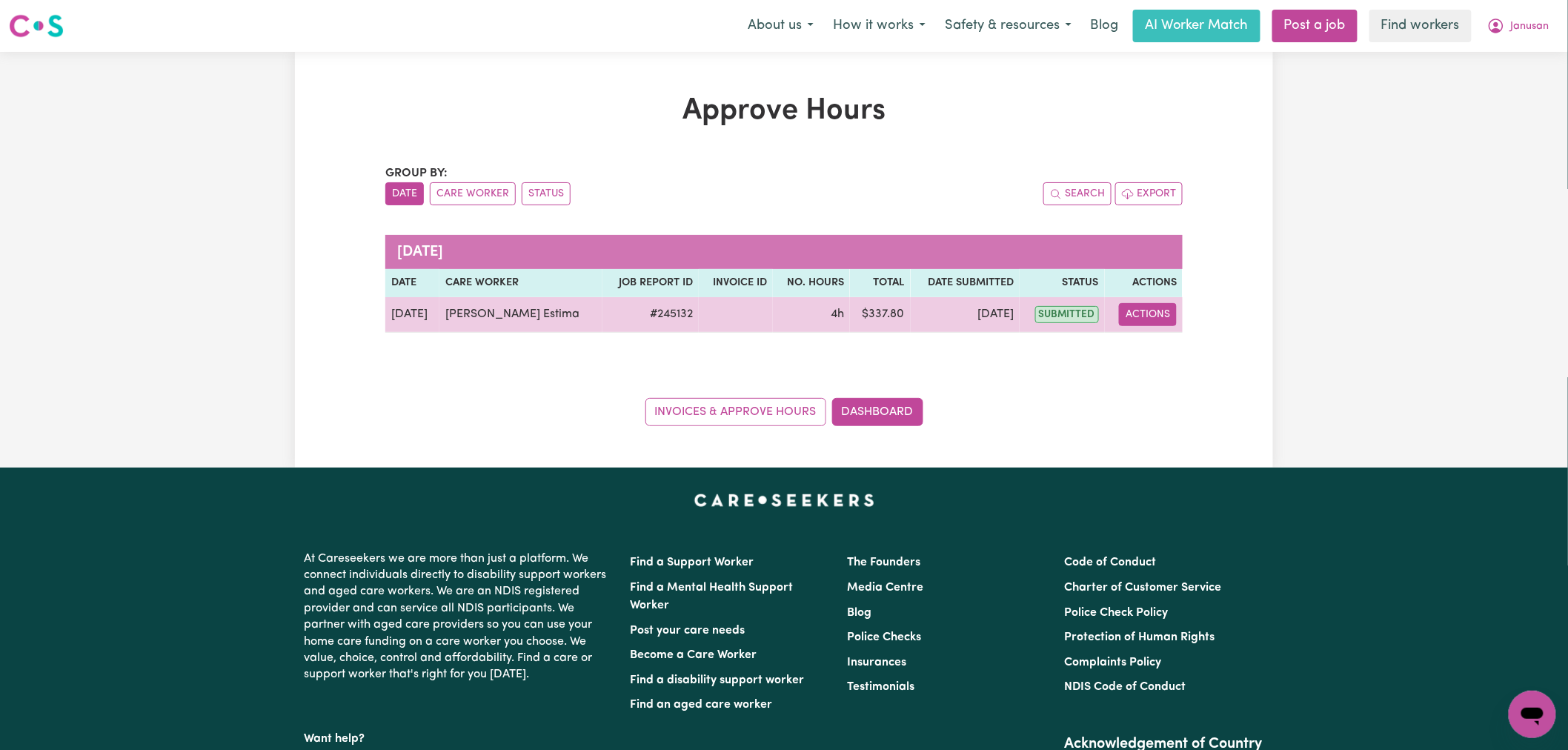
click at [1156, 320] on button "Actions" at bounding box center [1147, 314] width 58 height 23
click at [1168, 357] on link "View Job Report" at bounding box center [1185, 350] width 127 height 30
select select "pm"
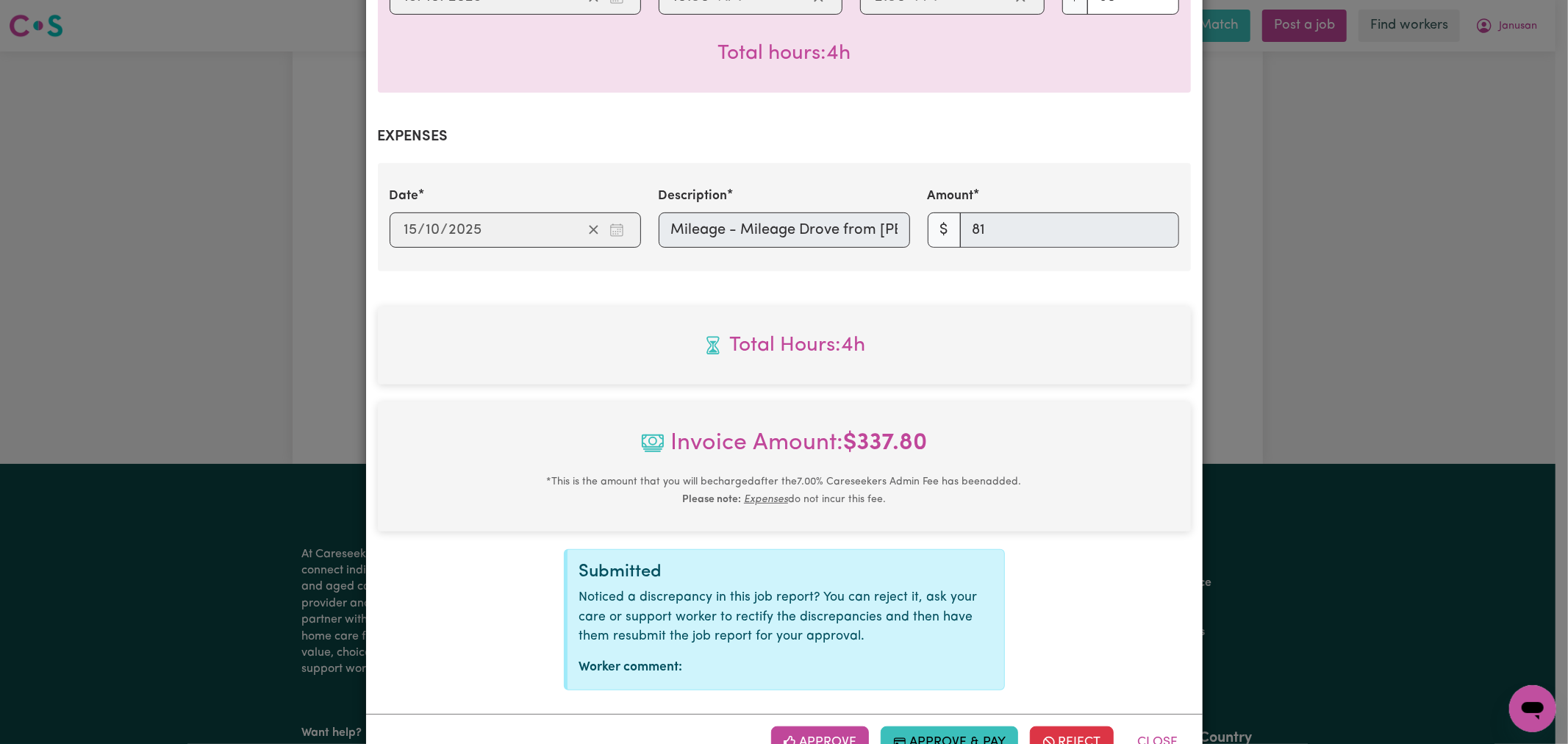
scroll to position [498, 0]
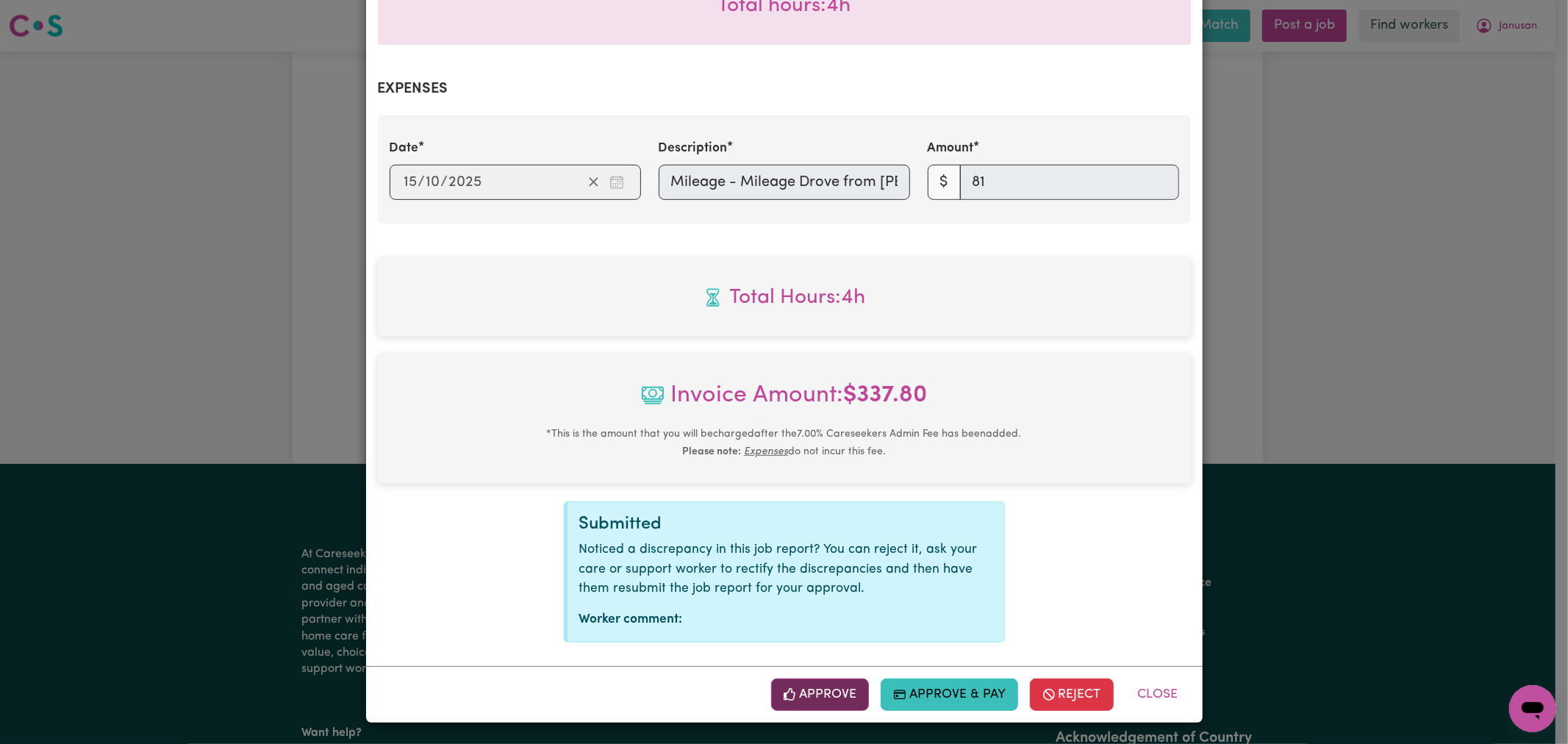
click at [814, 694] on button "Approve" at bounding box center [820, 694] width 98 height 32
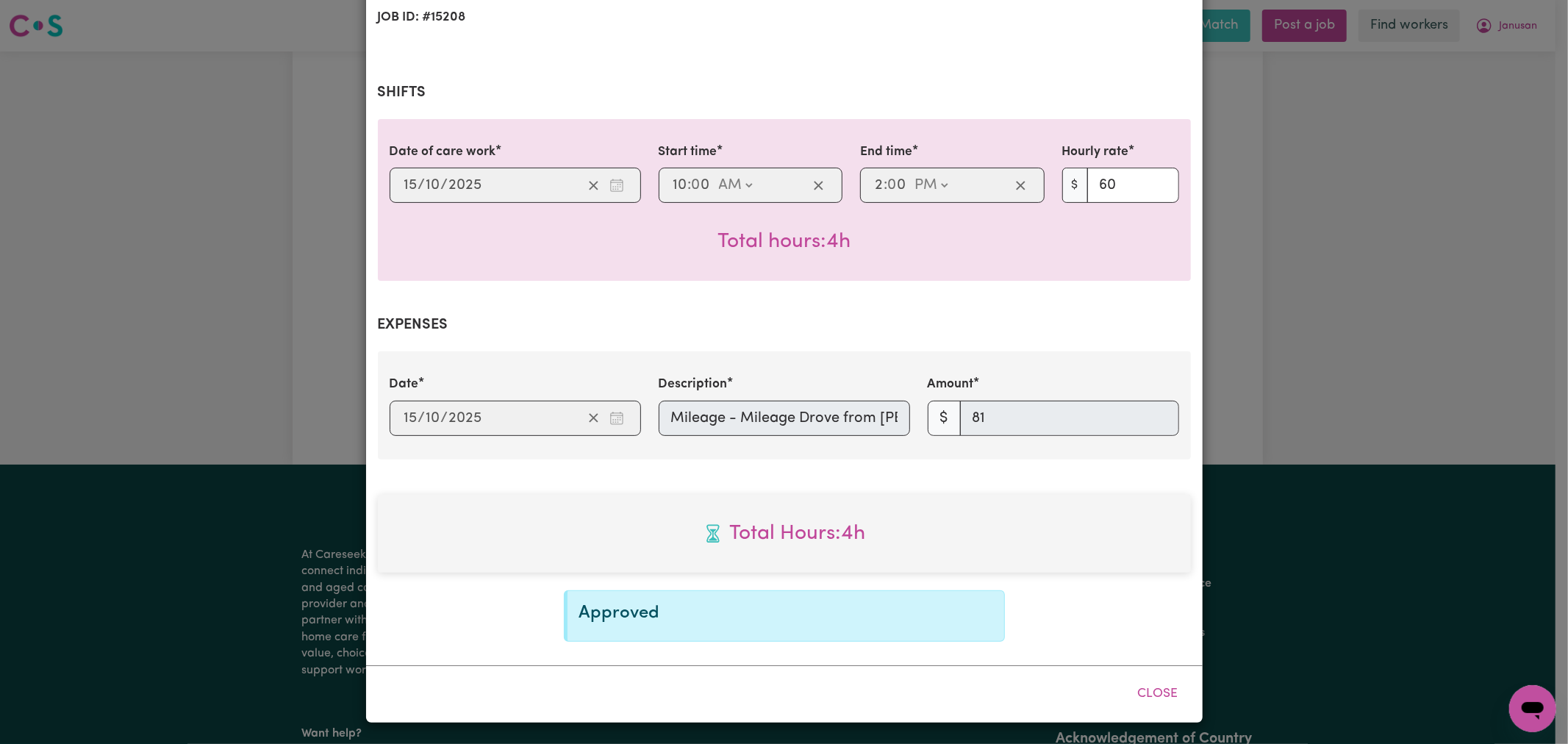
scroll to position [262, 0]
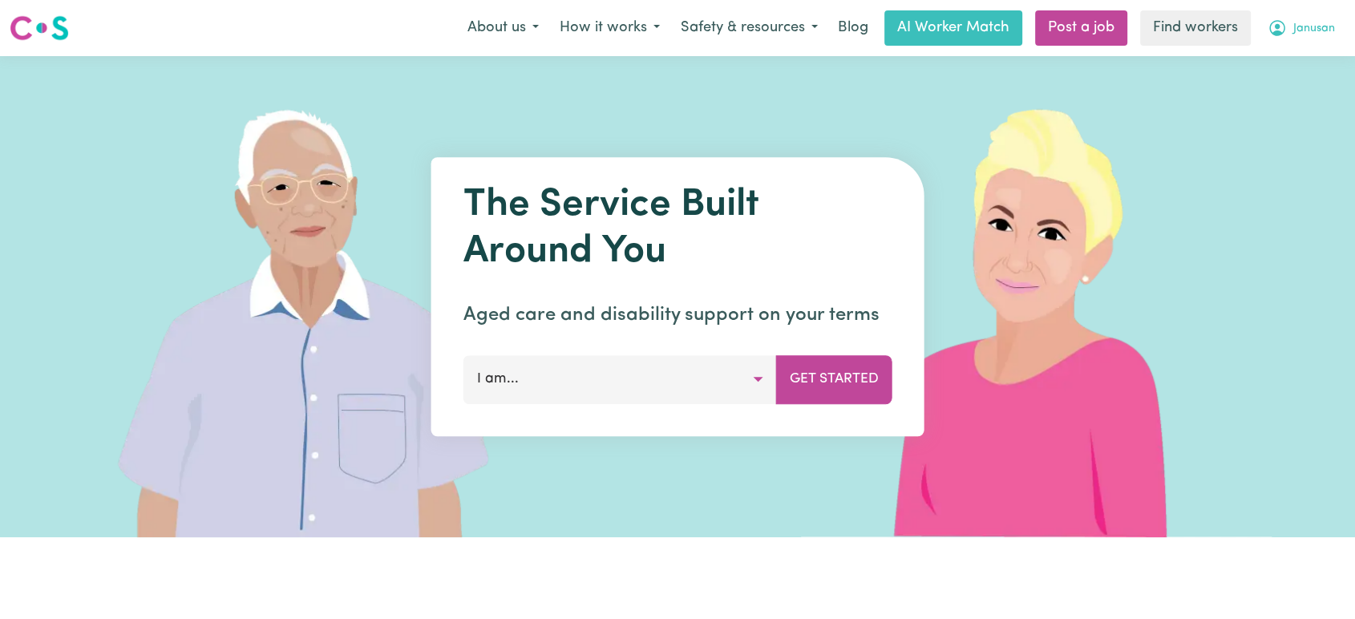
click at [1305, 21] on span "Janusan" at bounding box center [1314, 29] width 42 height 18
click at [1279, 94] on link "Logout" at bounding box center [1281, 92] width 127 height 30
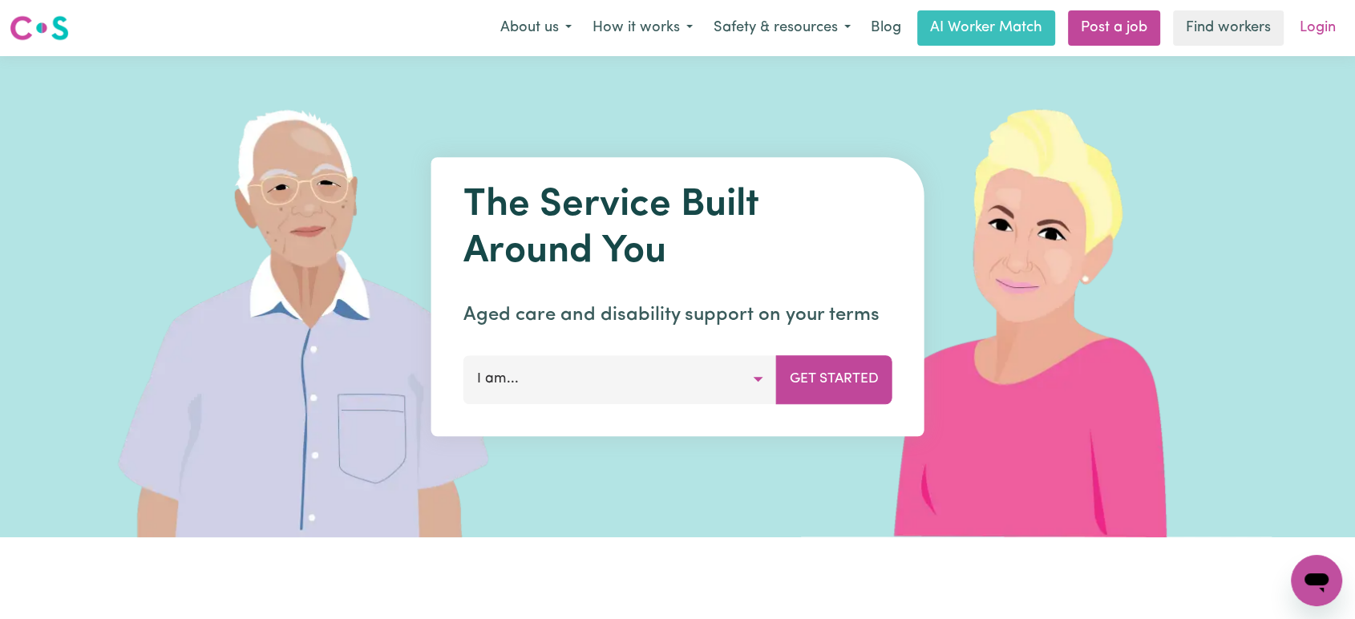
click at [1311, 30] on link "Login" at bounding box center [1317, 27] width 55 height 35
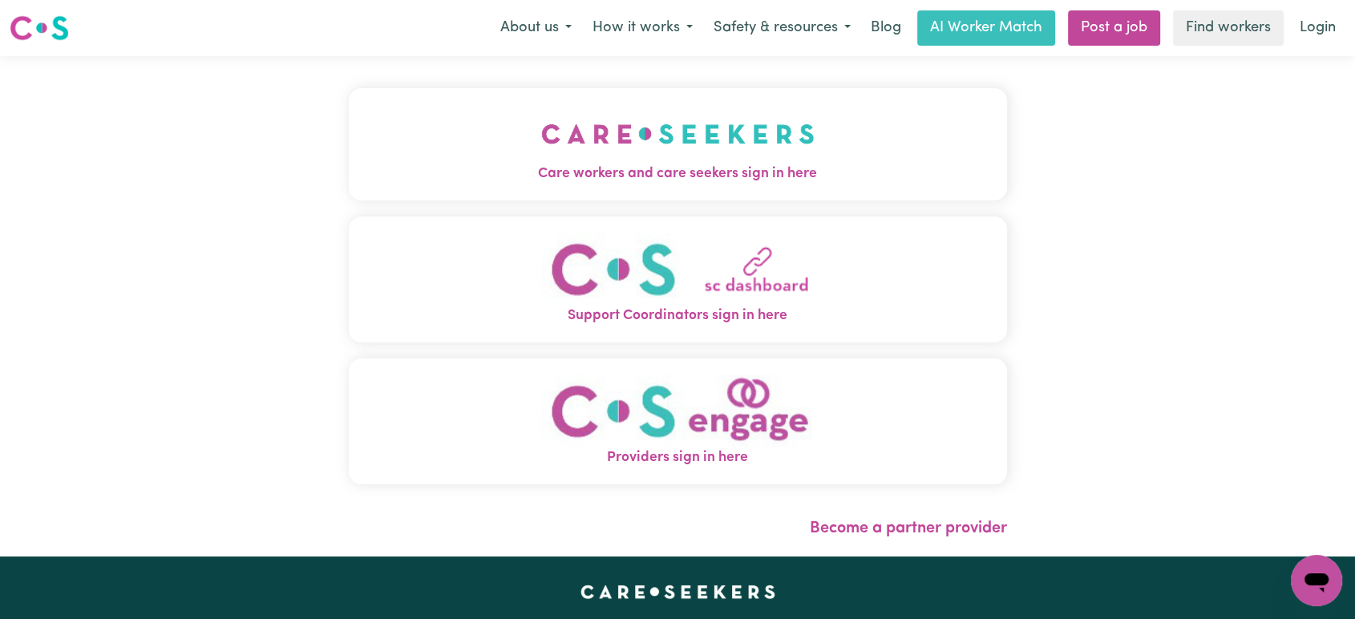
click at [543, 133] on img "Care workers and care seekers sign in here" at bounding box center [677, 133] width 273 height 59
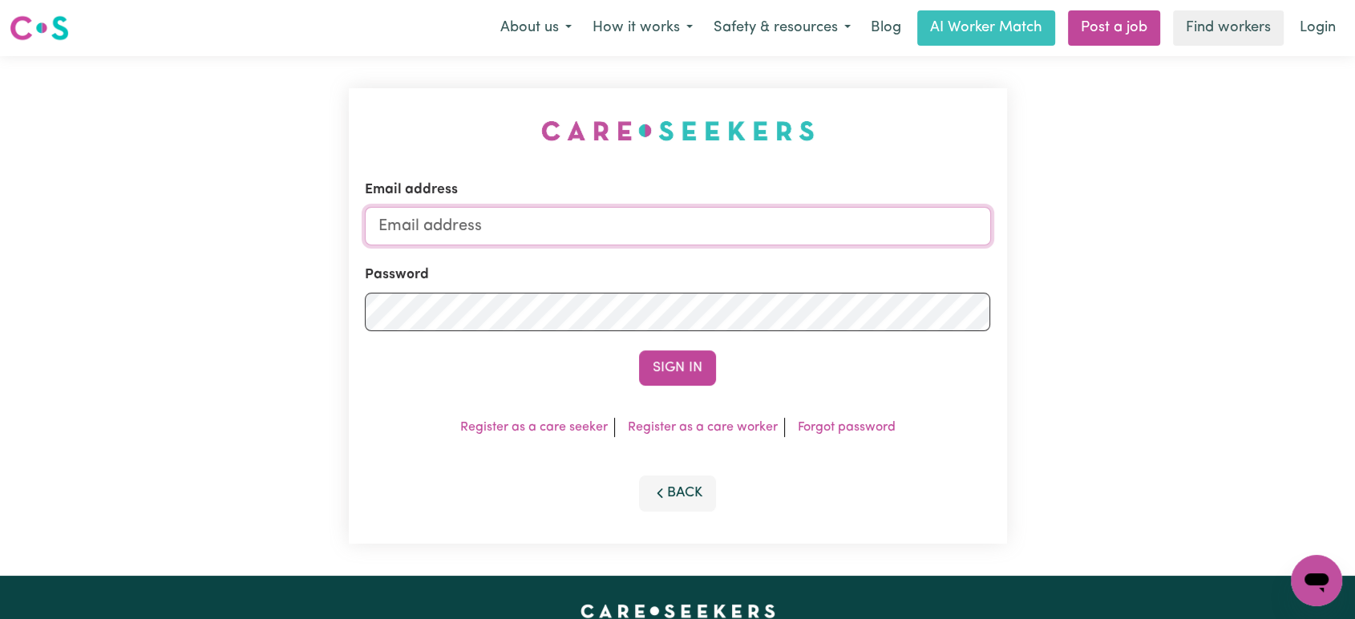
type input "[PERSON_NAME][EMAIL_ADDRESS][DOMAIN_NAME]"
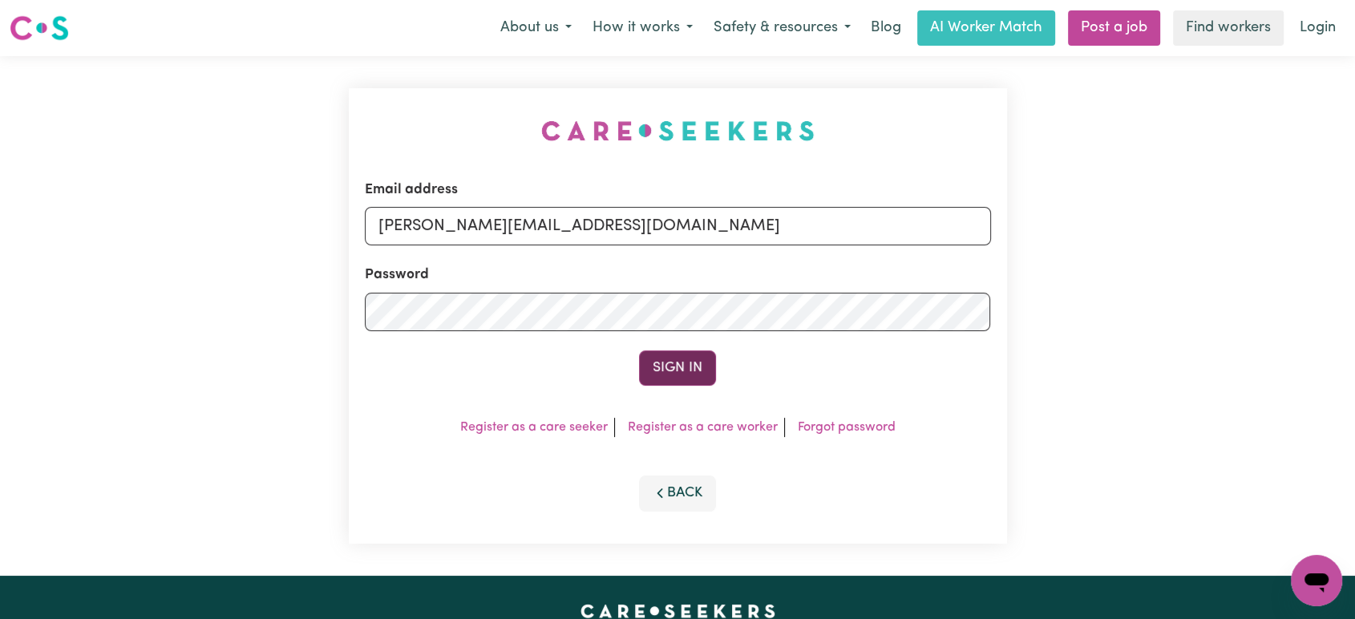
click at [684, 374] on button "Sign In" at bounding box center [677, 367] width 77 height 35
